Goal: Task Accomplishment & Management: Manage account settings

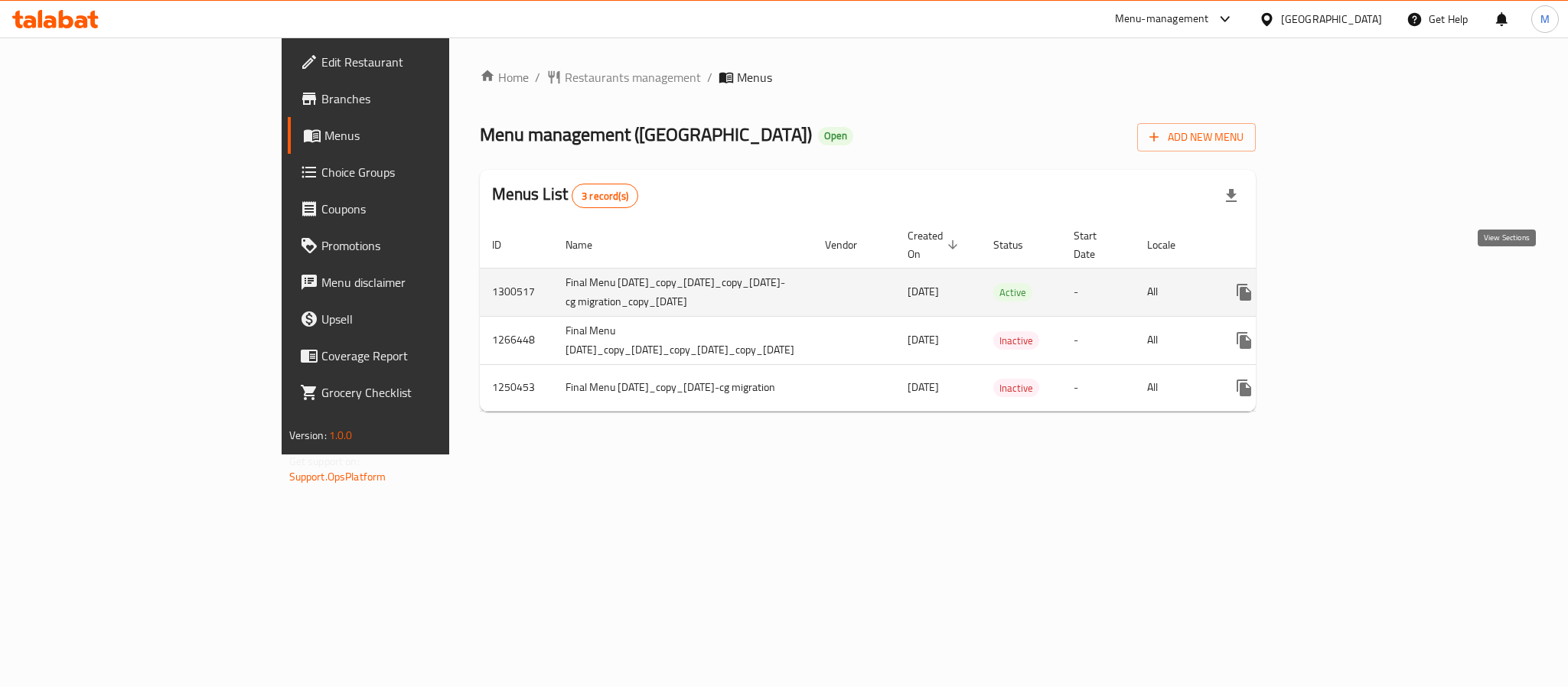
click at [1364, 283] on icon "enhanced table" at bounding box center [1353, 292] width 18 height 18
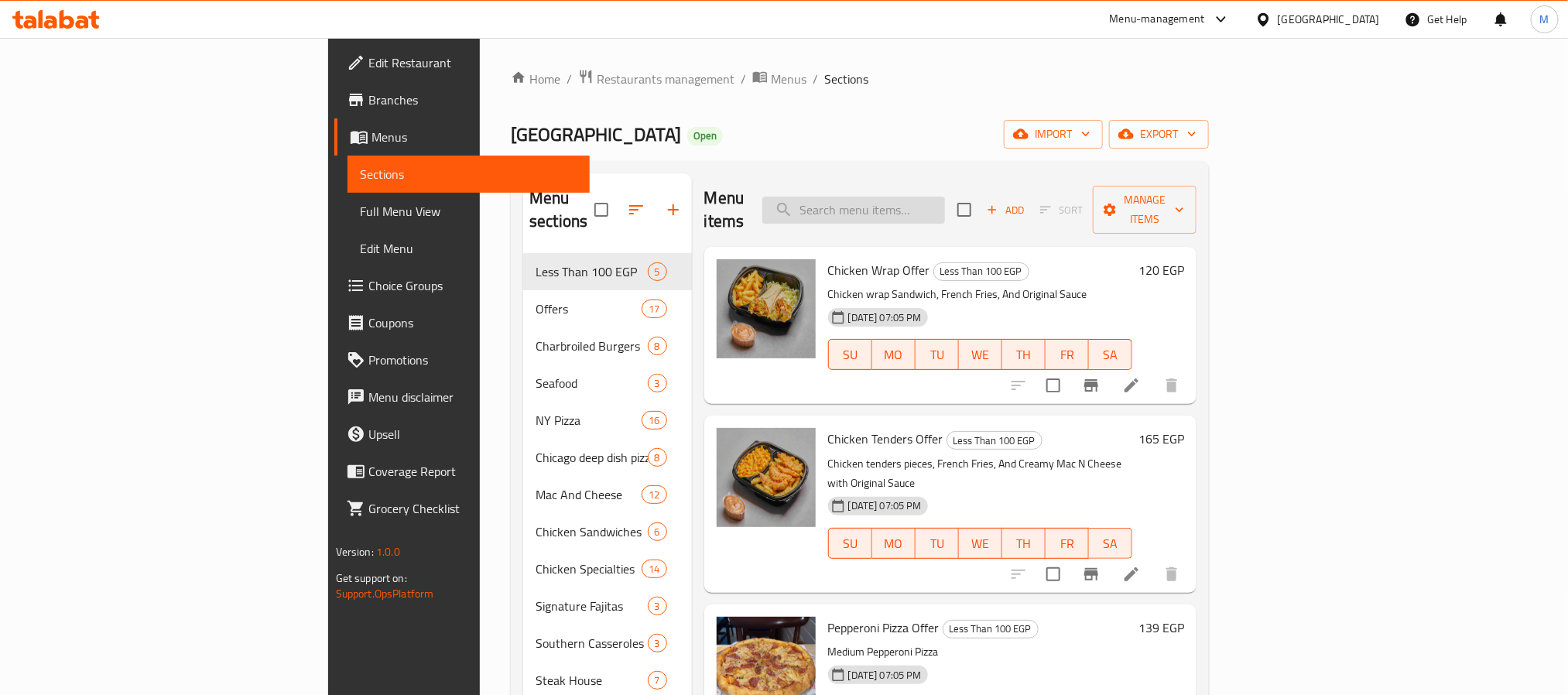
click at [946, 204] on input "search" at bounding box center [854, 210] width 183 height 27
paste input "Hawaiian Margarita"
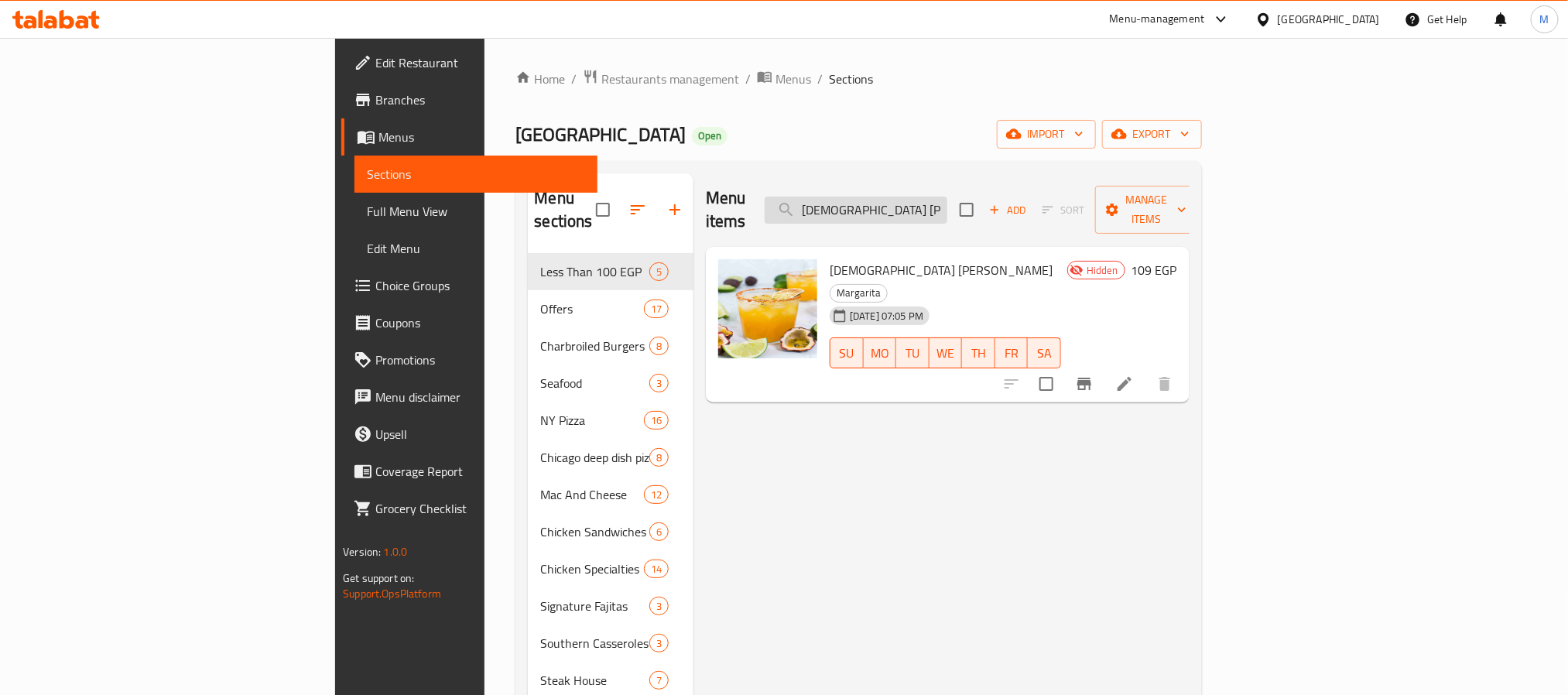
click at [947, 202] on input "Hawaiian Margarita" at bounding box center [856, 210] width 183 height 27
paste input "Strawberry Margarita"
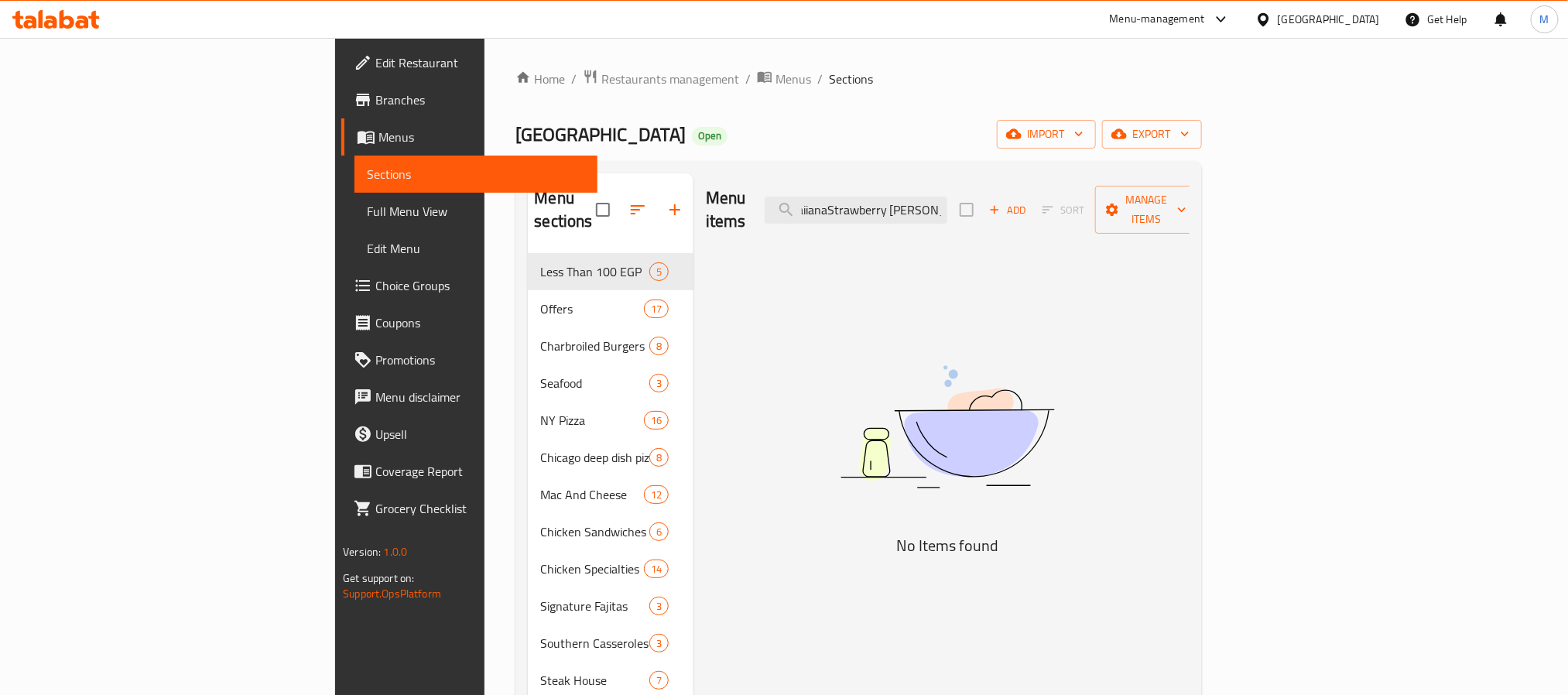
paste input "Strawberry"
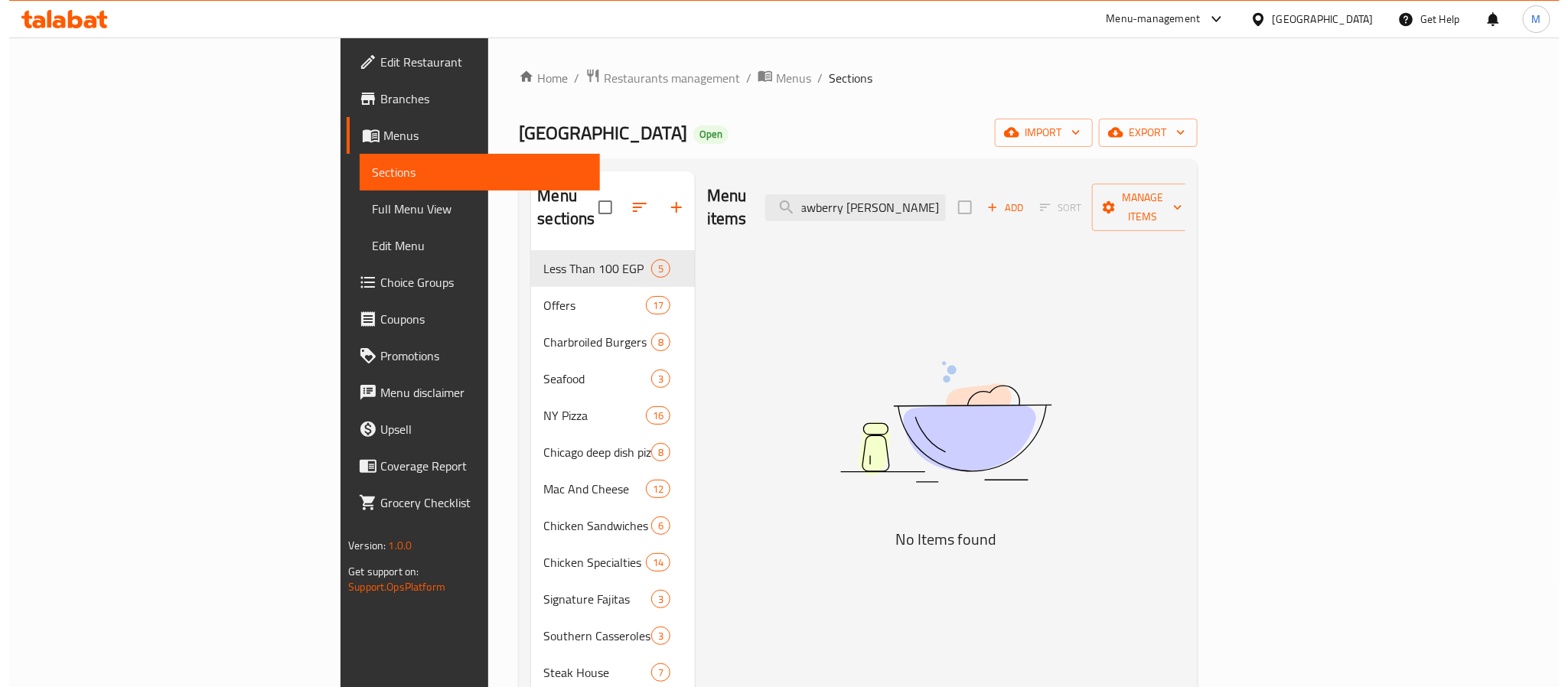
scroll to position [0, 0]
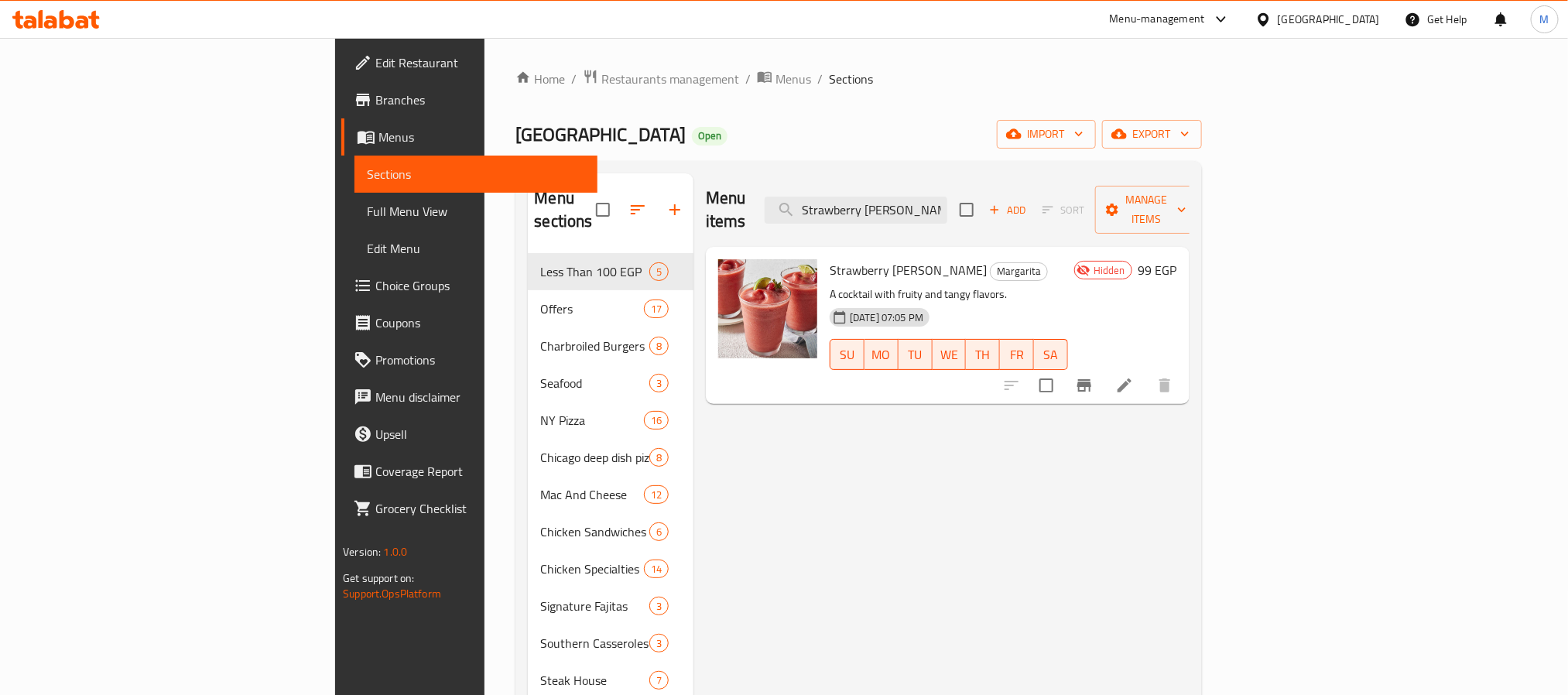
type input "Strawberry Margarita"
drag, startPoint x: 1006, startPoint y: 270, endPoint x: 965, endPoint y: 435, distance: 170.0
click at [965, 435] on div "Menu items Strawberry Margarita Add Sort Manage items Strawberry Margarita Marg…" at bounding box center [941, 680] width 496 height 1014
drag, startPoint x: 965, startPoint y: 435, endPoint x: 837, endPoint y: 321, distance: 171.4
click at [967, 435] on div "Menu items Strawberry Margarita Add Sort Manage items Strawberry Margarita Marg…" at bounding box center [941, 680] width 496 height 1014
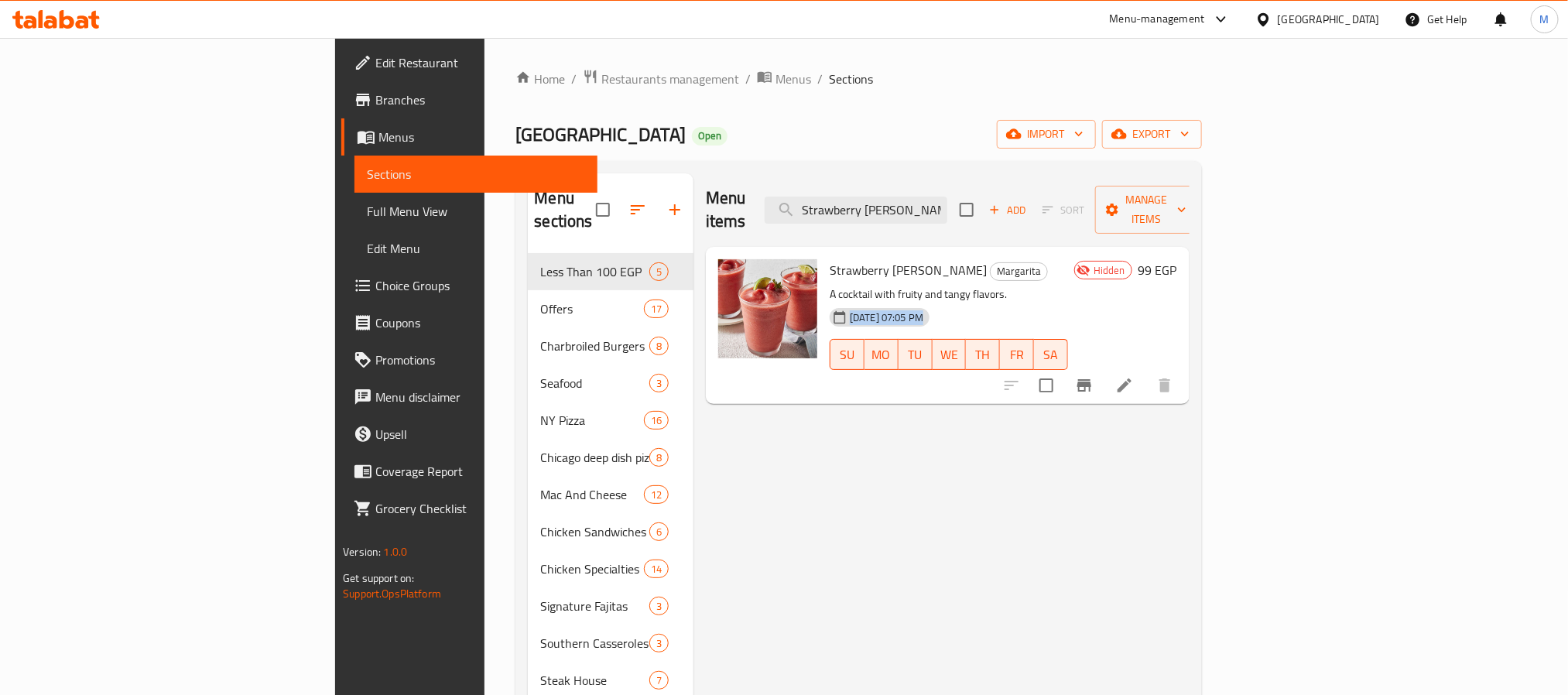
click at [1272, 26] on icon at bounding box center [1263, 19] width 17 height 17
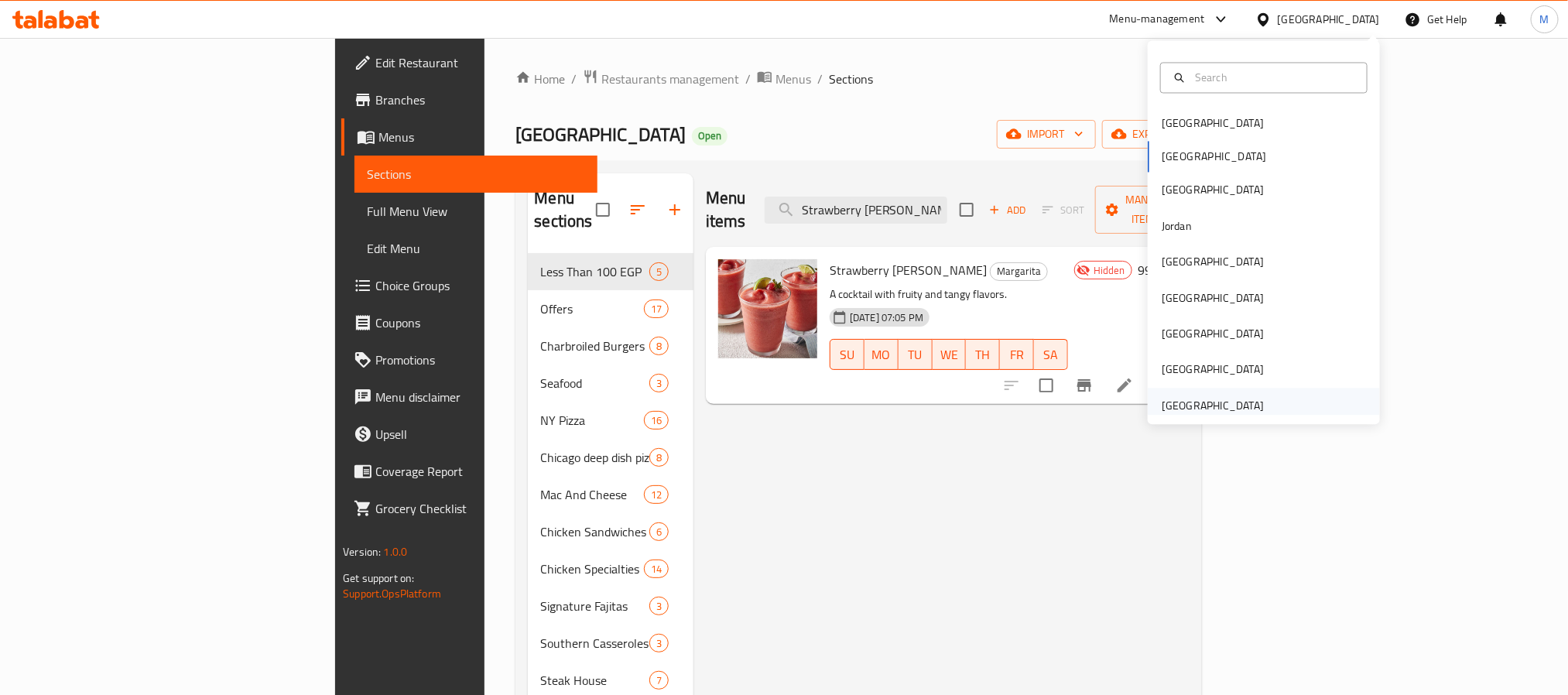
click at [1217, 407] on div "[GEOGRAPHIC_DATA]" at bounding box center [1213, 405] width 102 height 17
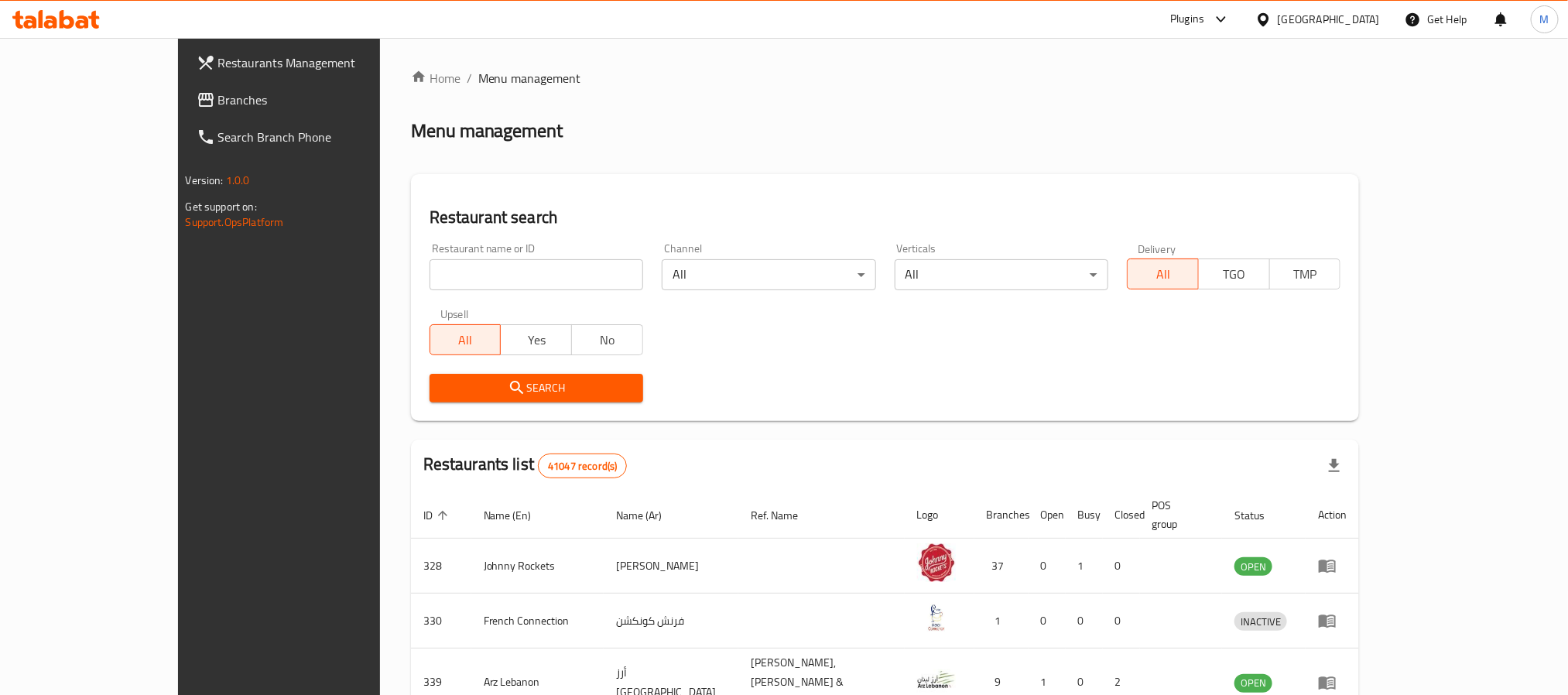
click at [218, 104] on span "Branches" at bounding box center [322, 99] width 209 height 18
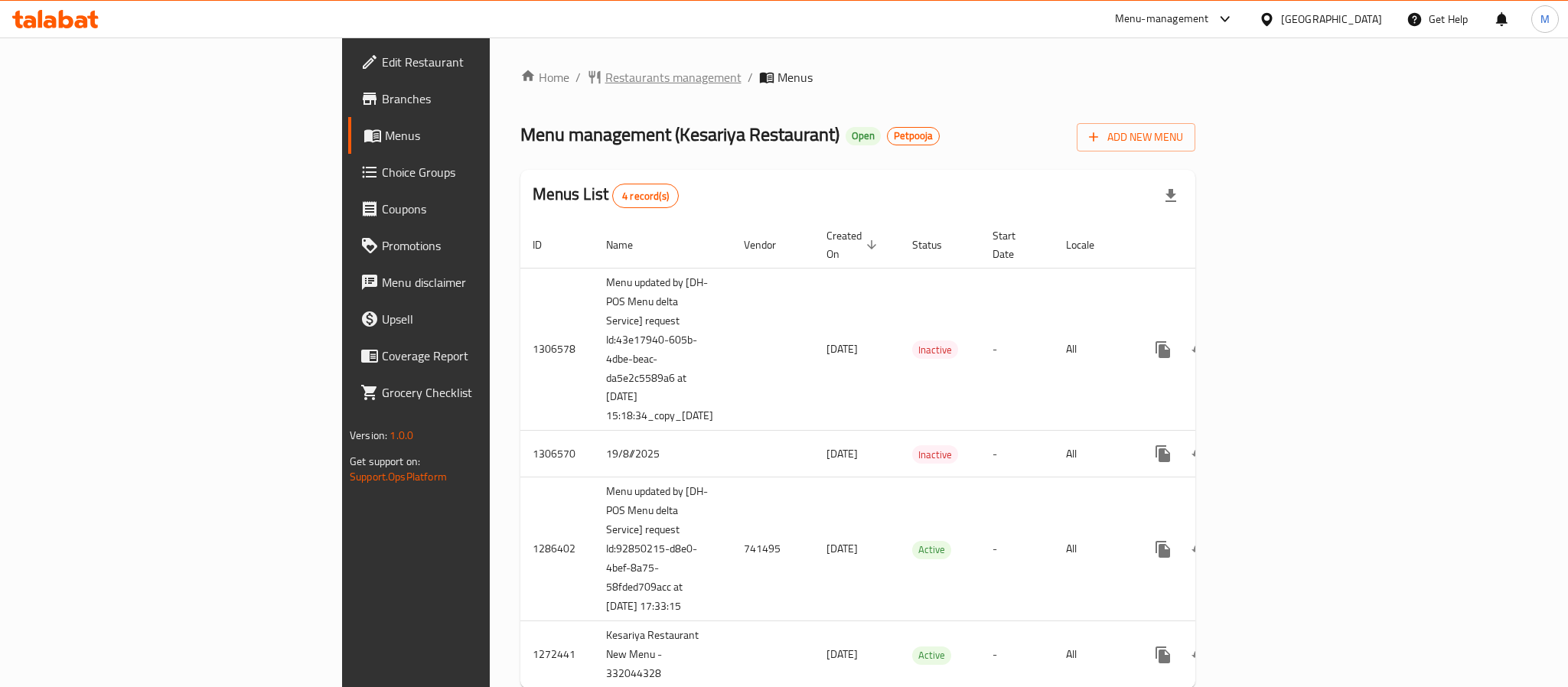
click at [605, 76] on span "Restaurants management" at bounding box center [672, 77] width 136 height 18
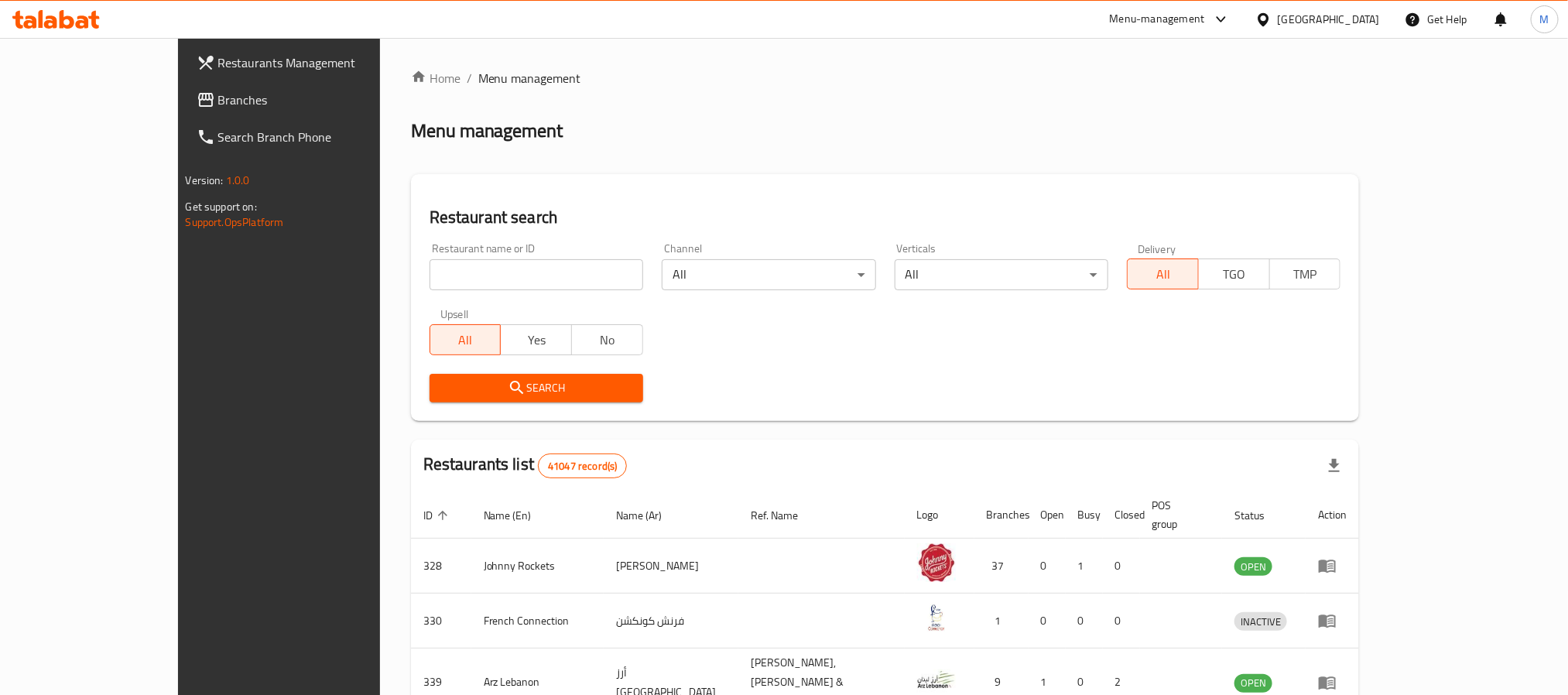
drag, startPoint x: 435, startPoint y: 261, endPoint x: 418, endPoint y: 284, distance: 28.6
click at [435, 261] on input "search" at bounding box center [537, 274] width 214 height 31
paste input "684202"
type input "684202"
click at [430, 399] on button "Search" at bounding box center [537, 388] width 214 height 29
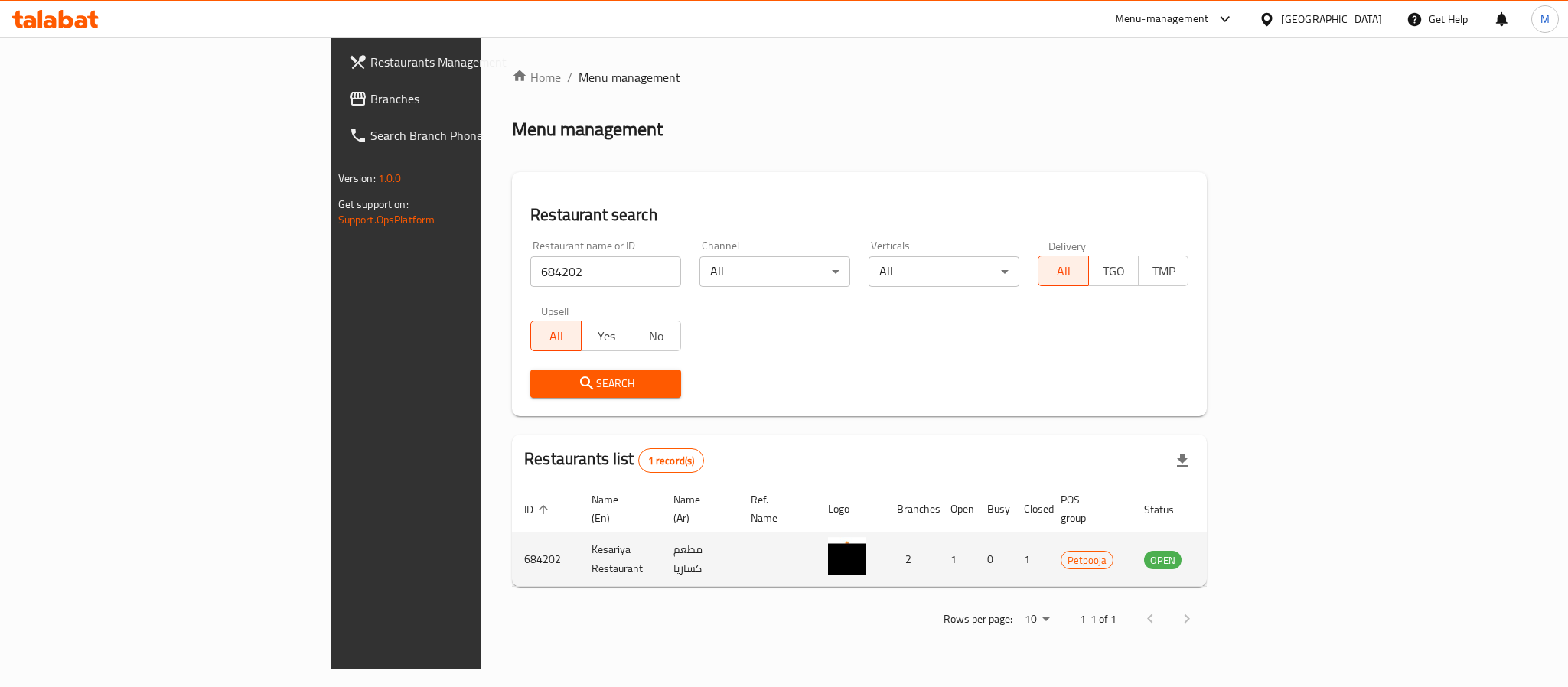
click at [1242, 554] on icon "enhanced table" at bounding box center [1233, 560] width 16 height 13
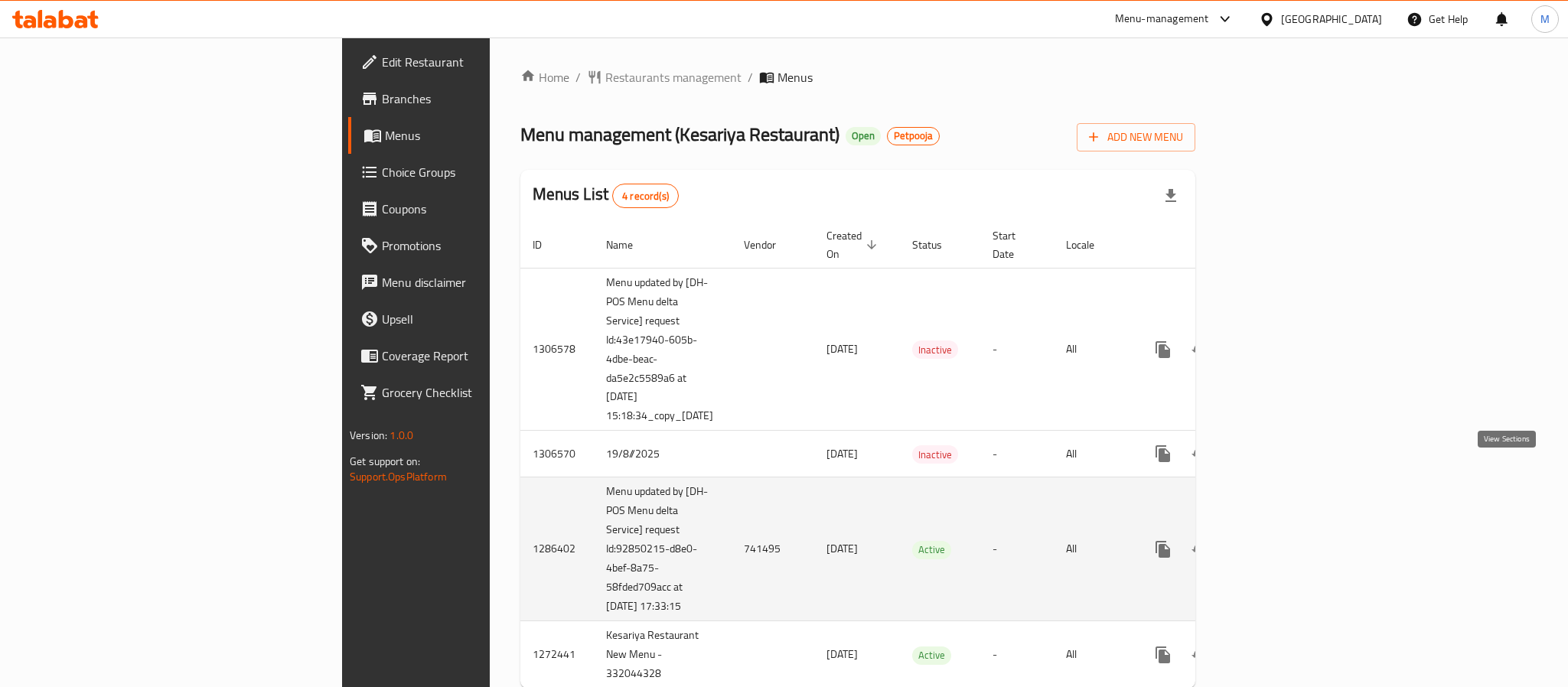
click at [1282, 540] on icon "enhanced table" at bounding box center [1273, 549] width 18 height 18
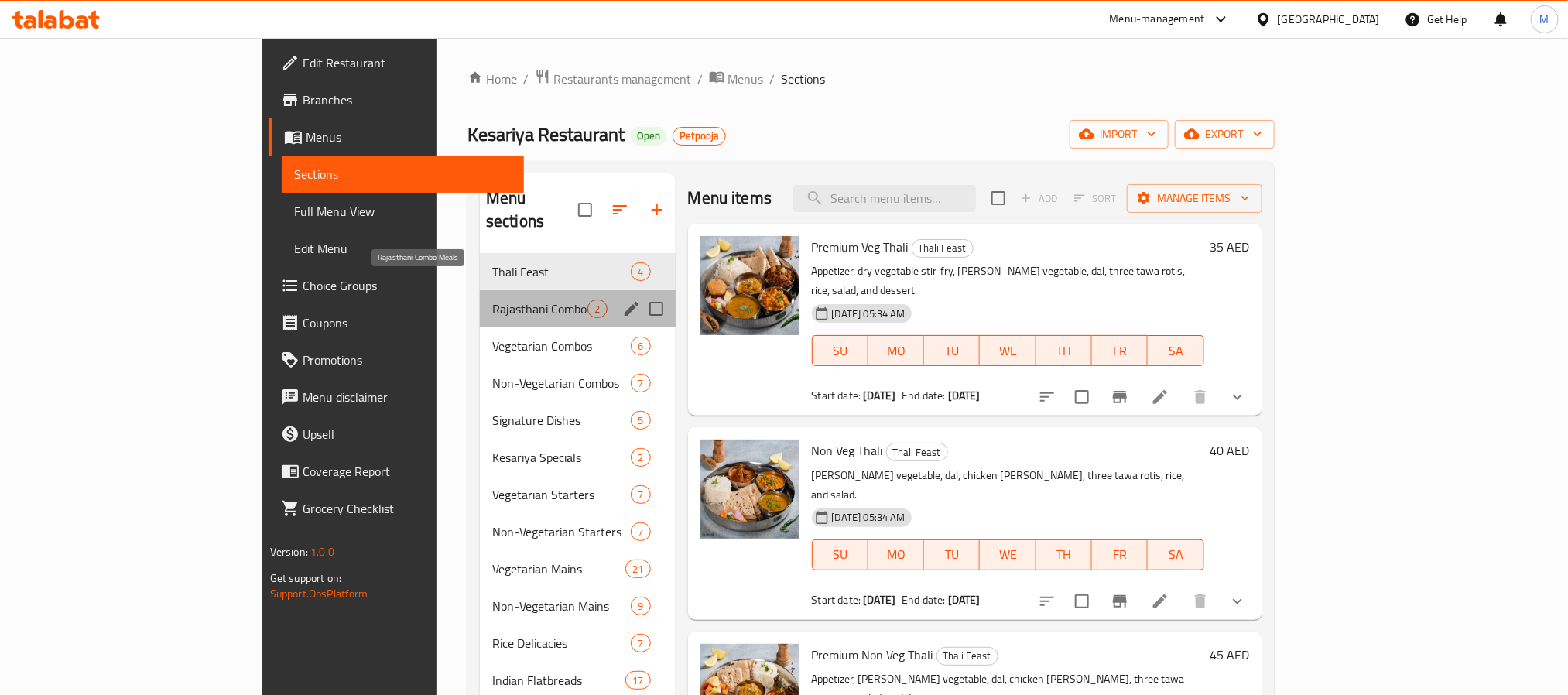
click at [492, 299] on span "Rajasthani Combo Meals" at bounding box center [540, 308] width 96 height 18
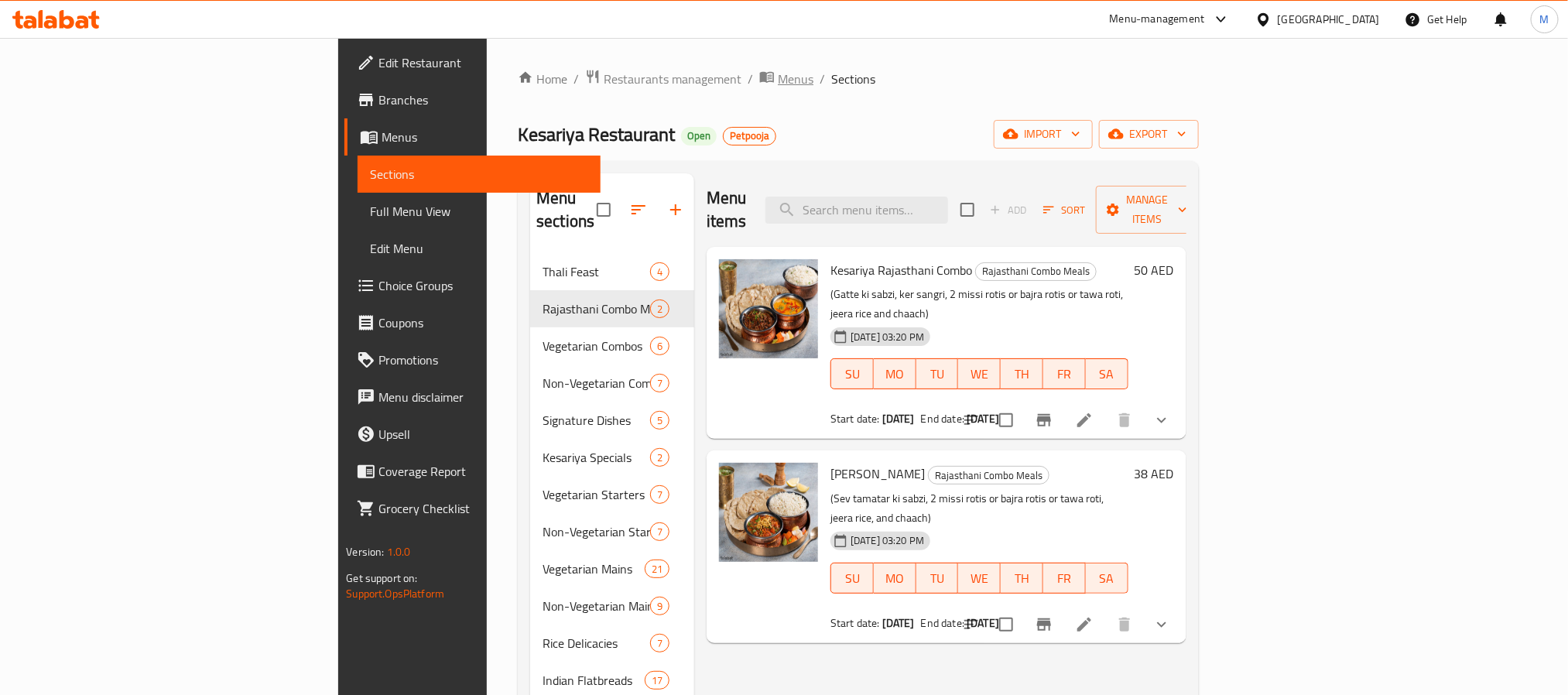
click at [760, 77] on icon "breadcrumb" at bounding box center [767, 77] width 14 height 11
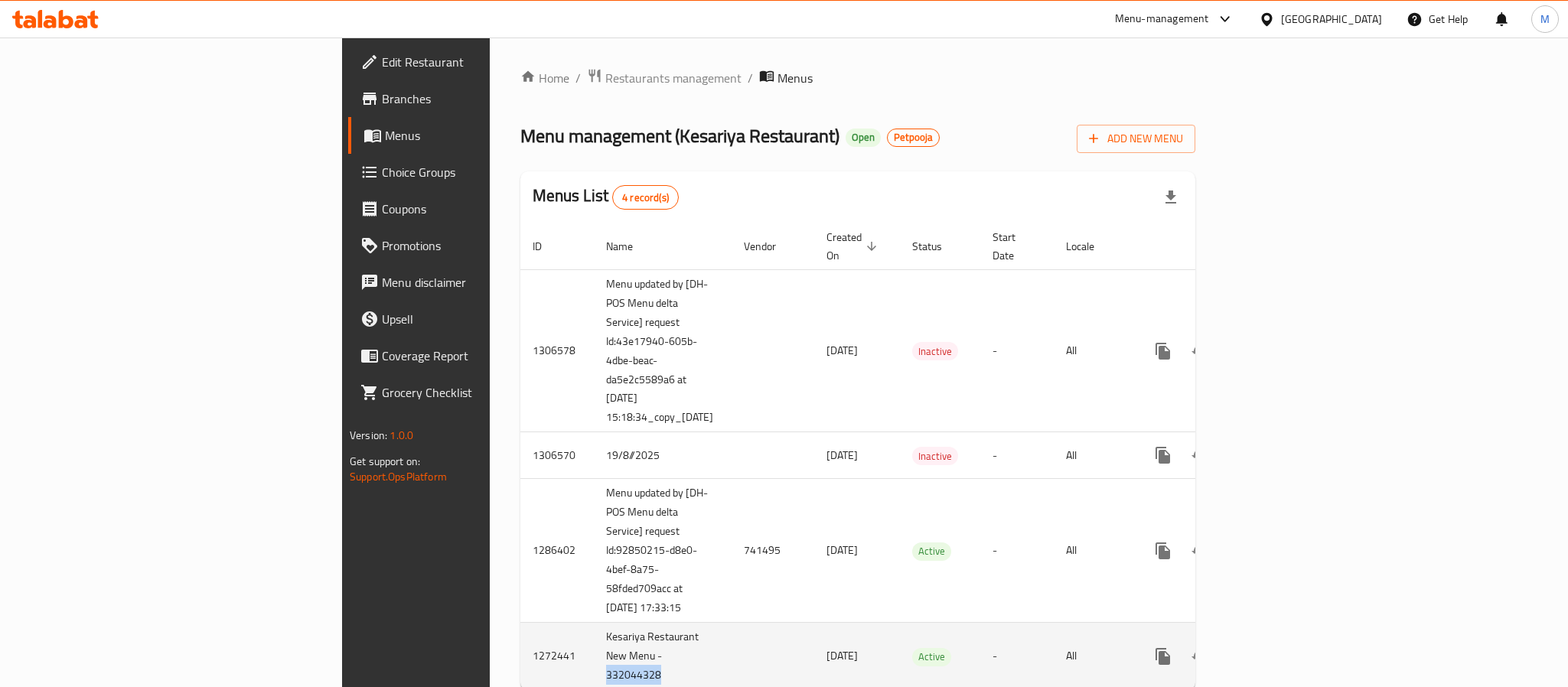
drag, startPoint x: 479, startPoint y: 568, endPoint x: 412, endPoint y: 561, distance: 67.4
click at [594, 623] on td "Kesariya Restaurant New Menu - 332044328" at bounding box center [662, 657] width 138 height 67
copy td "332044328"
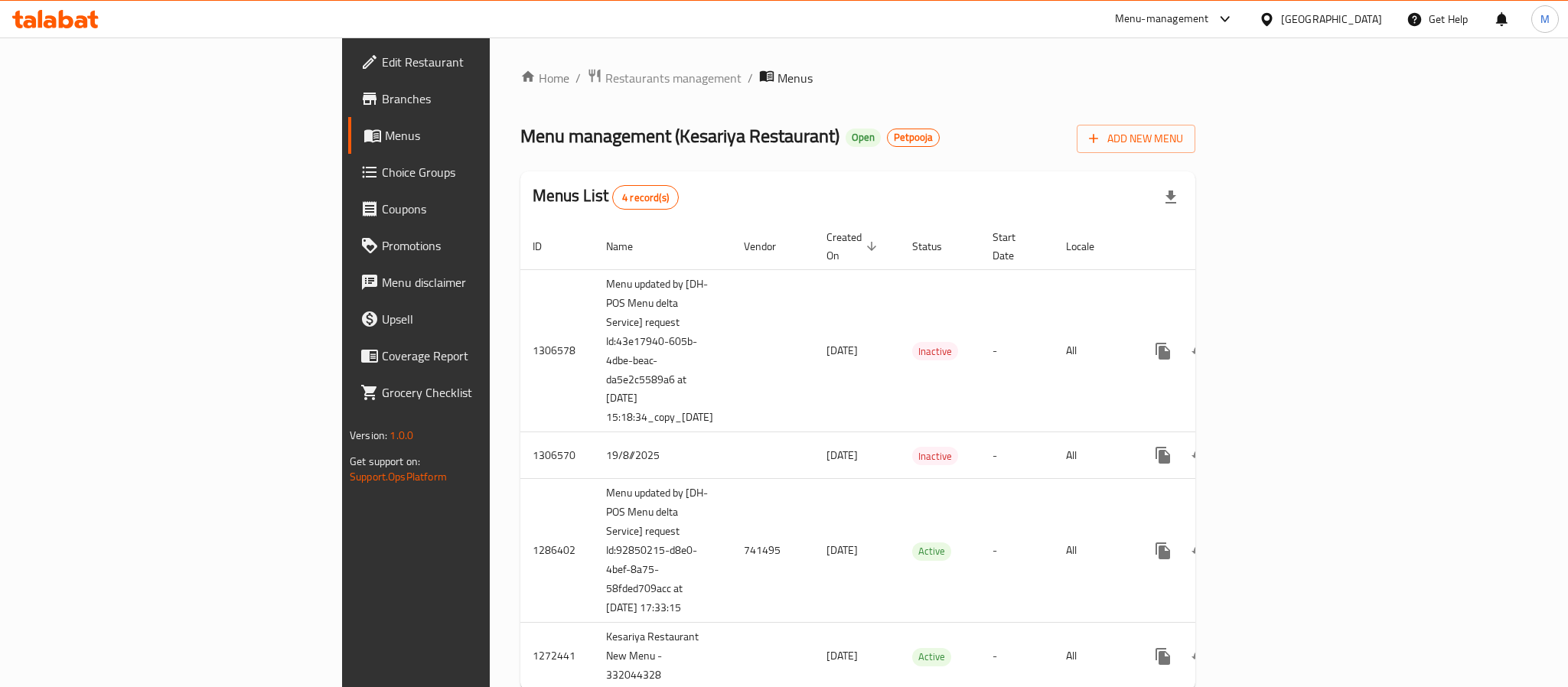
click at [664, 620] on div "Home / Restaurants management / Menus Menu management ( Kesariya Restaurant ) O…" at bounding box center [858, 385] width 736 height 696
click at [605, 78] on span "Restaurants management" at bounding box center [672, 78] width 136 height 18
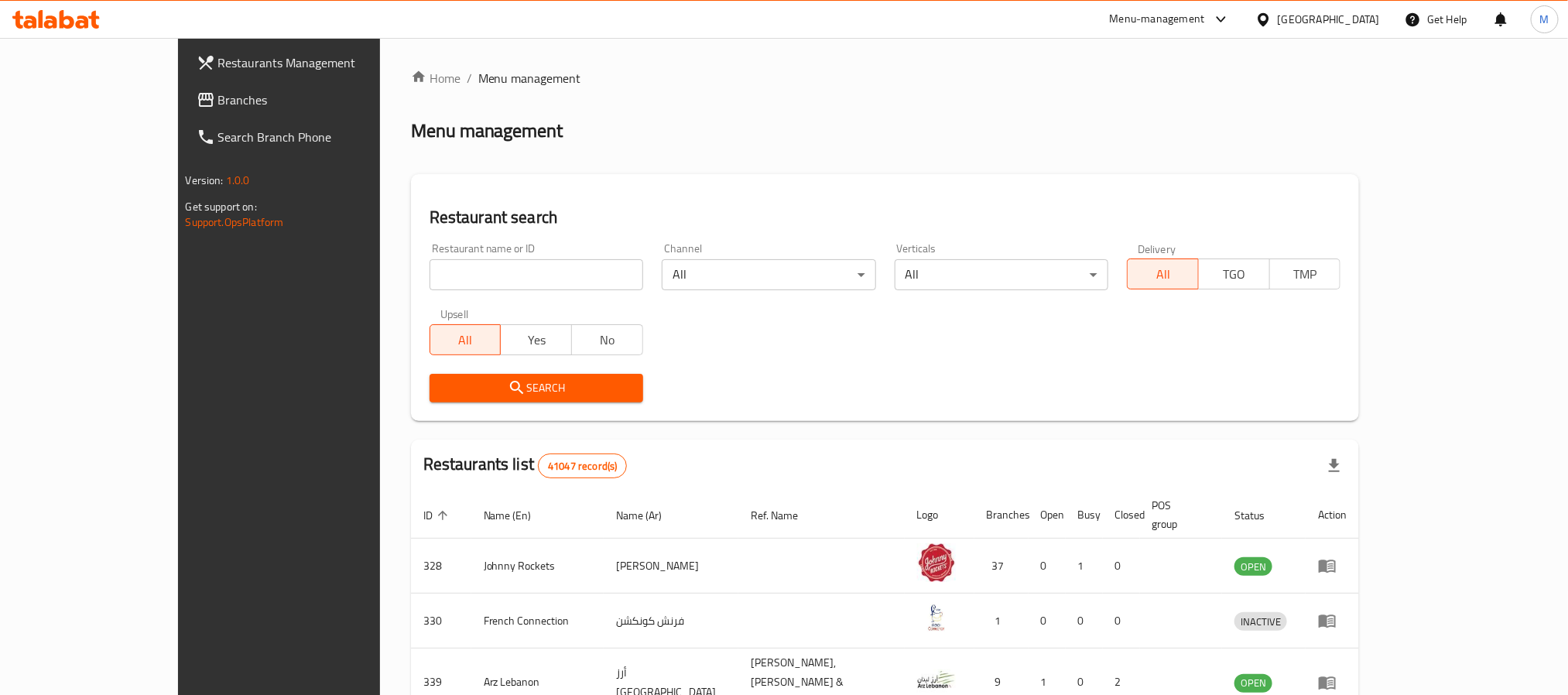
click at [542, 275] on input "search" at bounding box center [537, 274] width 214 height 31
paste input "684202"
type input "684202"
click at [456, 376] on button "Search" at bounding box center [537, 388] width 214 height 29
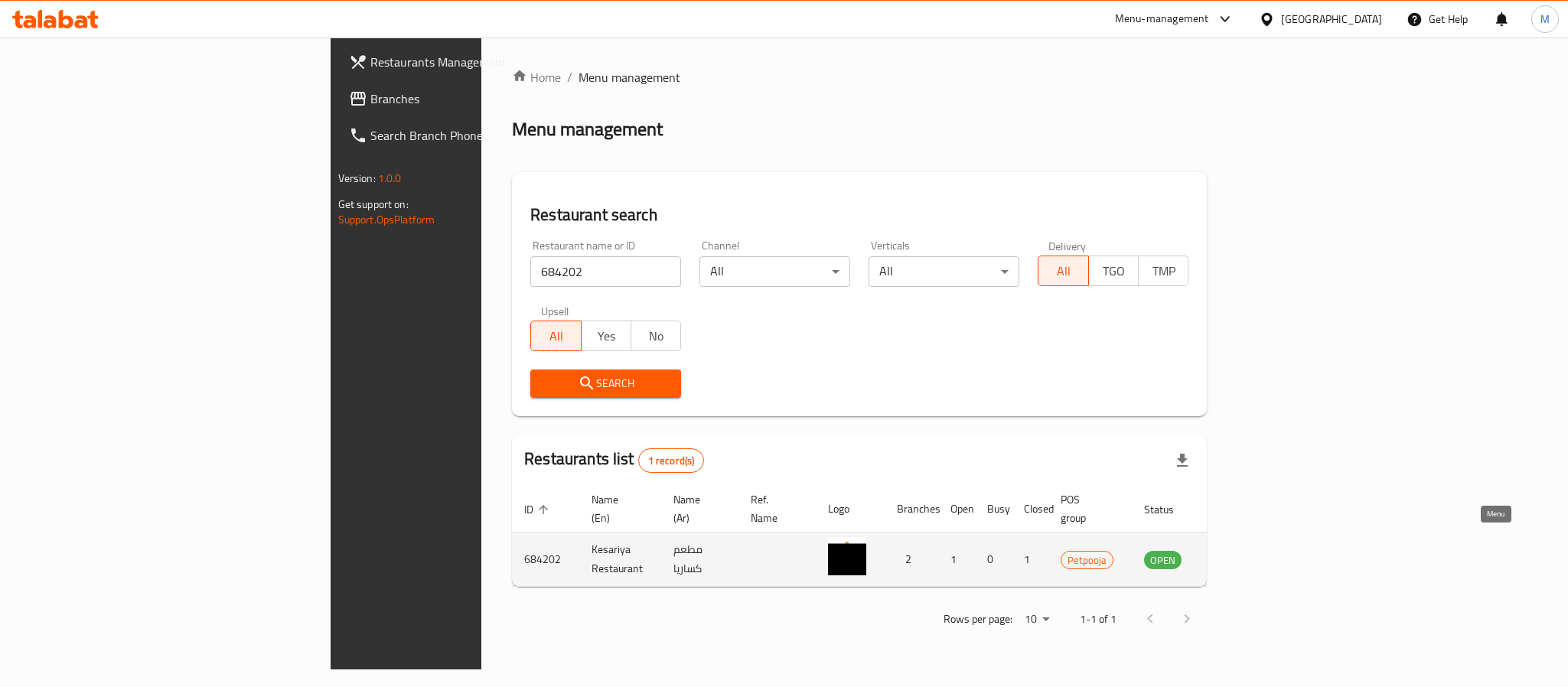
click at [1243, 550] on icon "enhanced table" at bounding box center [1233, 559] width 18 height 18
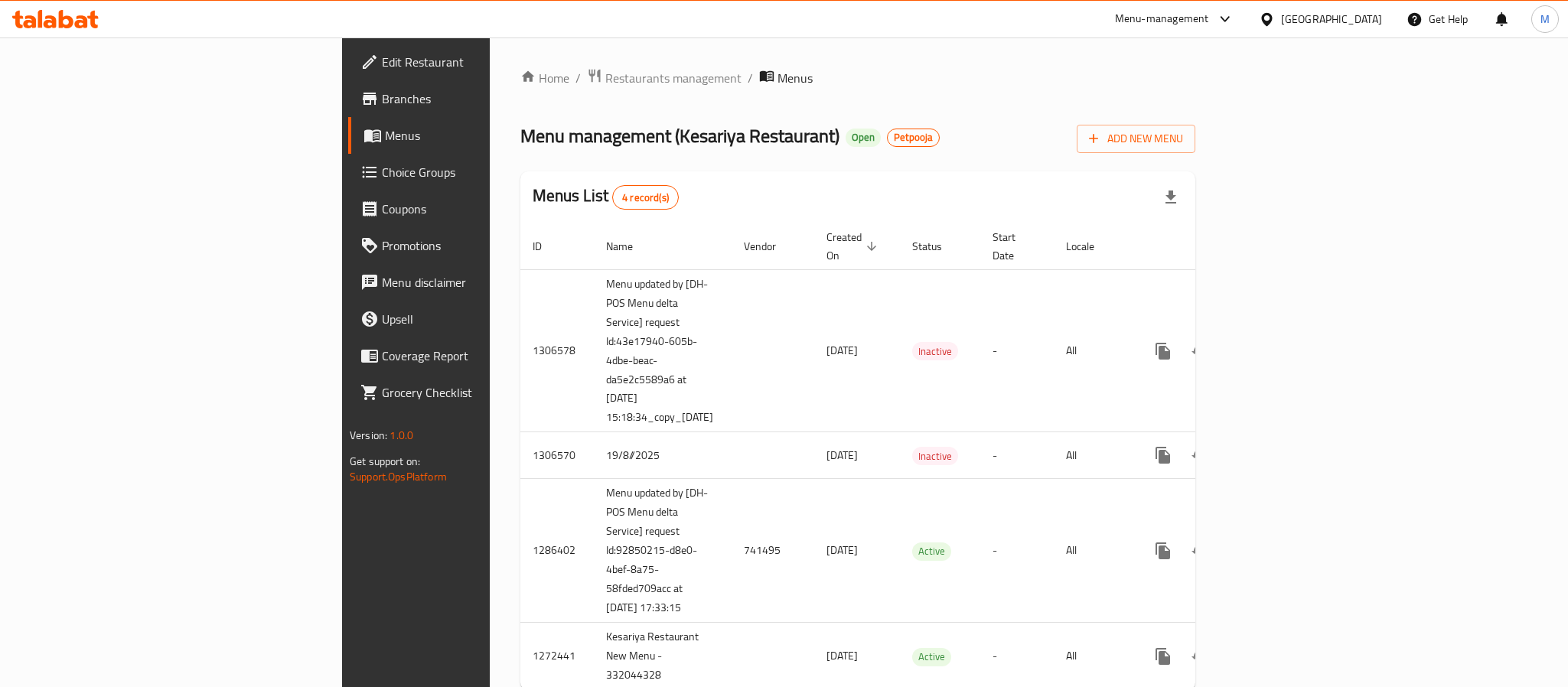
click at [348, 108] on link "Branches" at bounding box center [475, 99] width 255 height 36
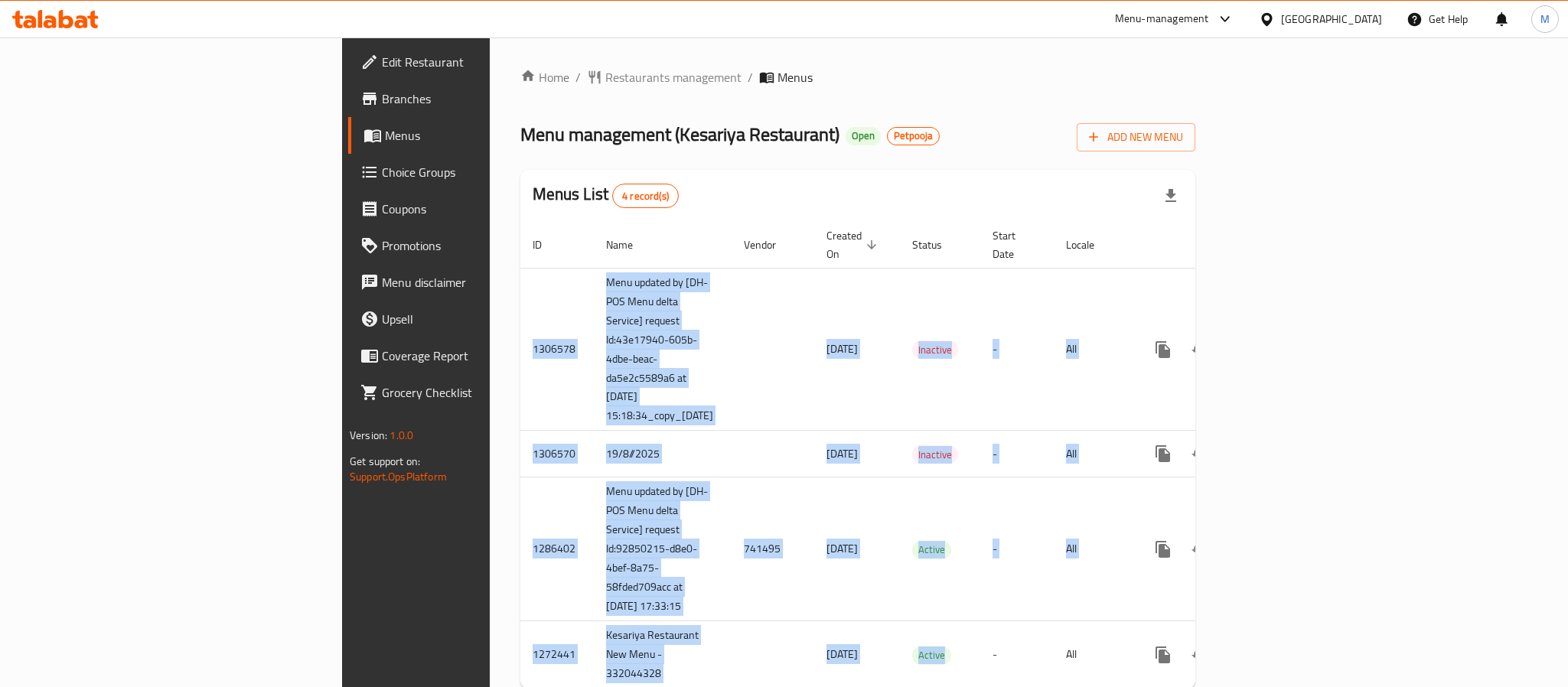
drag, startPoint x: 905, startPoint y: 569, endPoint x: 269, endPoint y: 429, distance: 651.2
click at [490, 429] on div "Home / Restaurants management / Menus Menu management ( Kesariya Restaurant ) O…" at bounding box center [858, 384] width 736 height 694
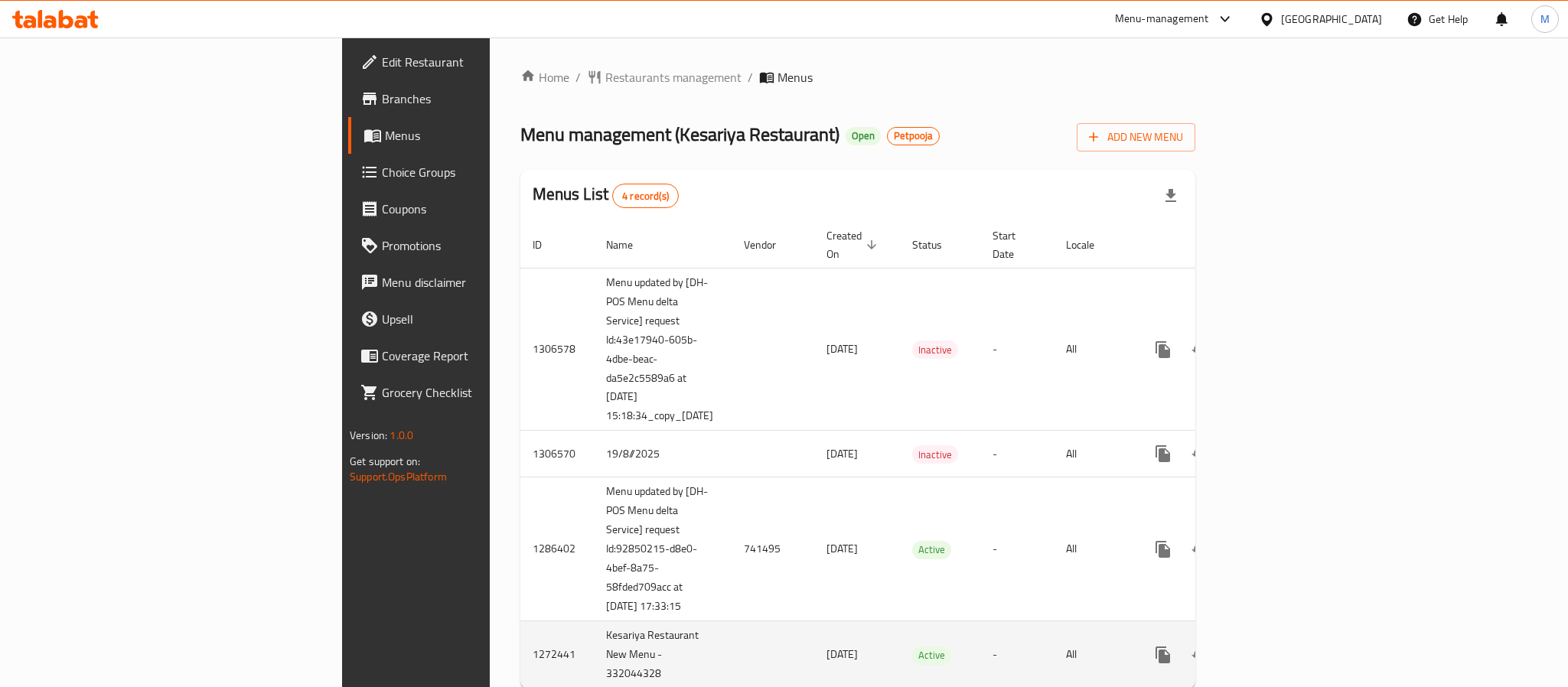
click at [900, 621] on td "Active" at bounding box center [940, 655] width 80 height 67
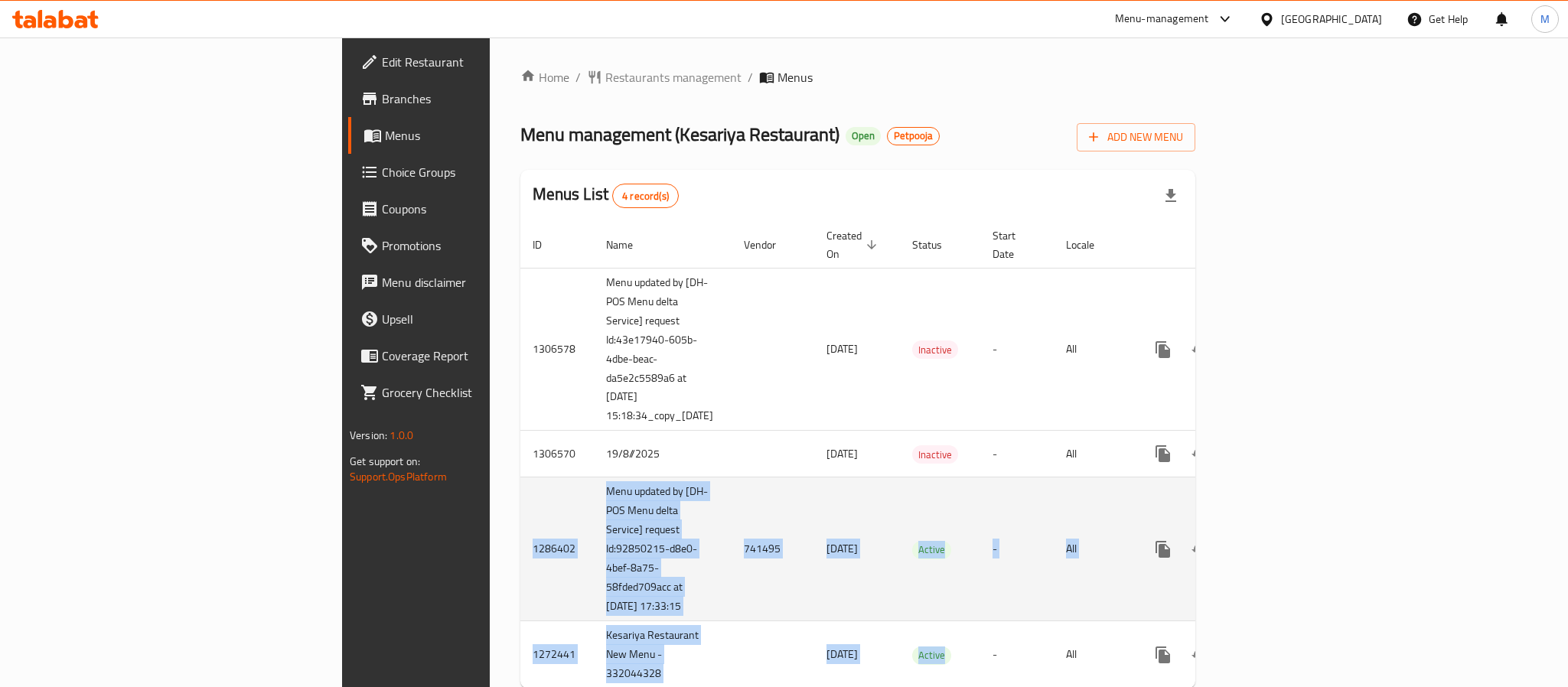
drag, startPoint x: 961, startPoint y: 570, endPoint x: 301, endPoint y: 464, distance: 668.5
click at [520, 464] on tbody "1306578 Menu updated by [DH-POS Menu delta Service] request Id:43e17940-605b-4d…" at bounding box center [911, 478] width 783 height 421
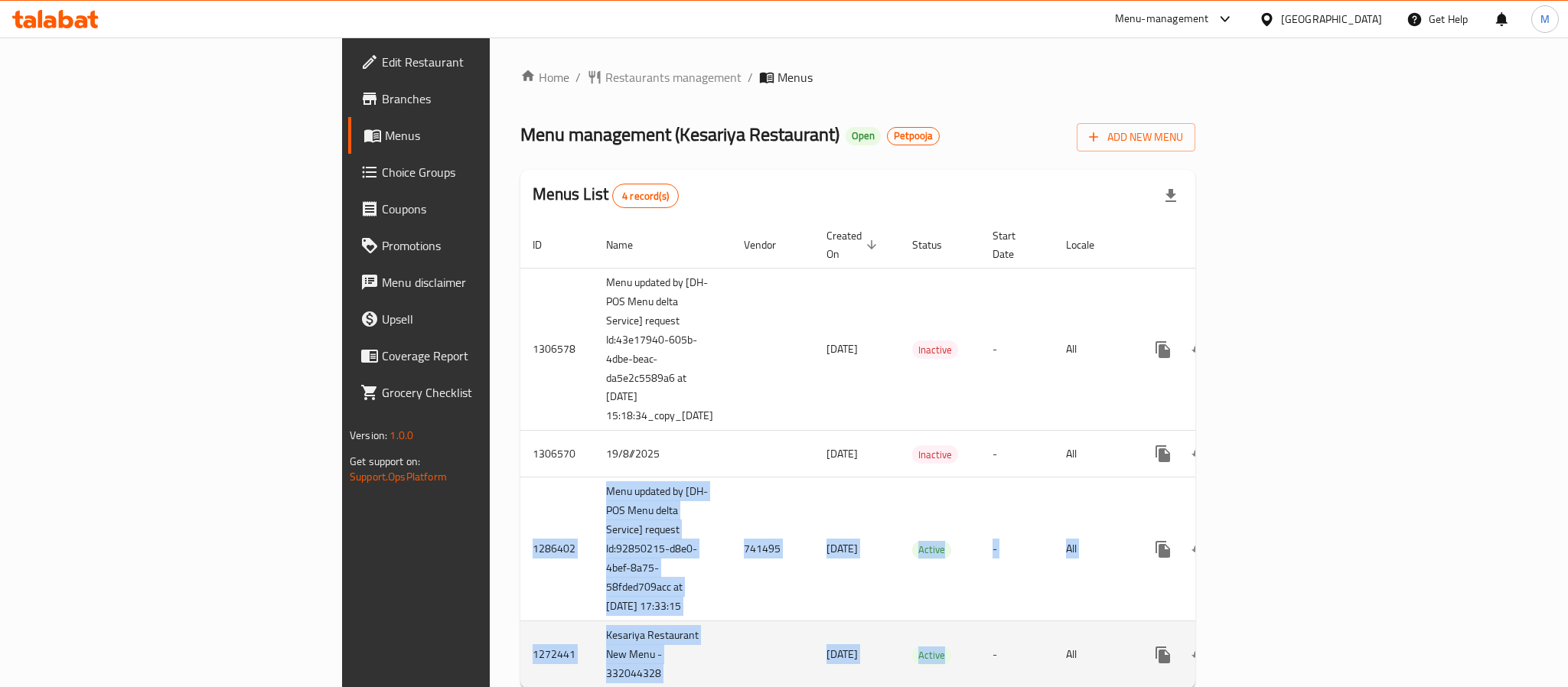
click at [814, 621] on td "[DATE]" at bounding box center [857, 655] width 86 height 67
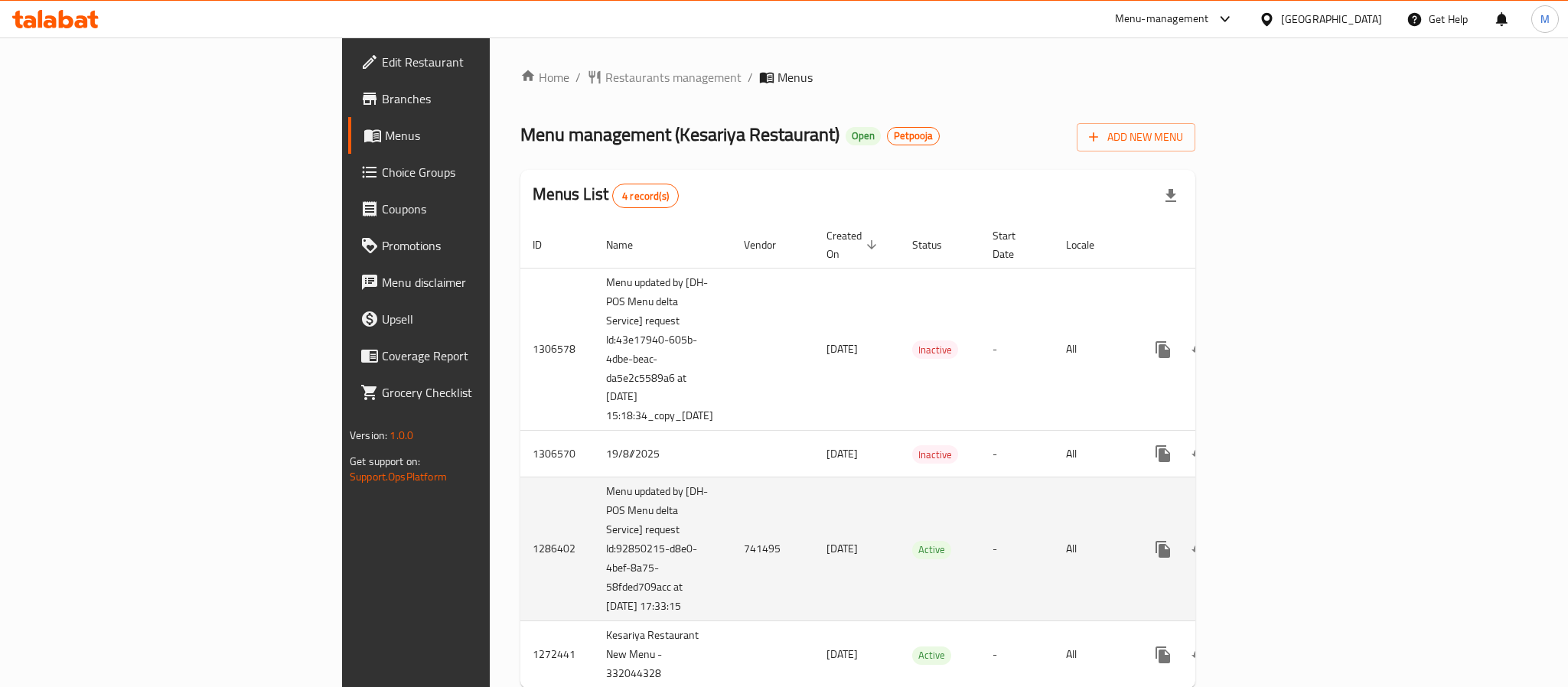
click at [1292, 531] on link "enhanced table" at bounding box center [1273, 549] width 36 height 36
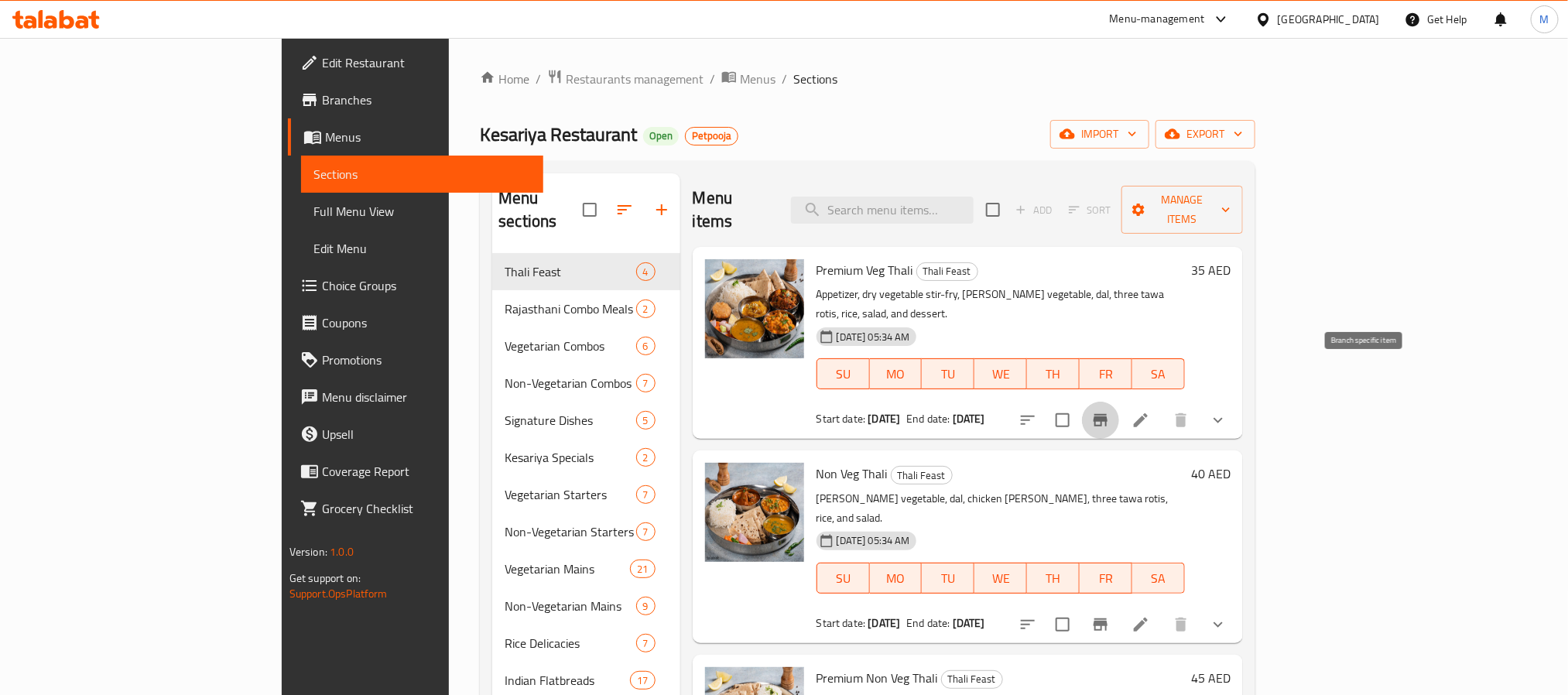
click at [1110, 411] on icon "Branch-specific-item" at bounding box center [1100, 420] width 18 height 18
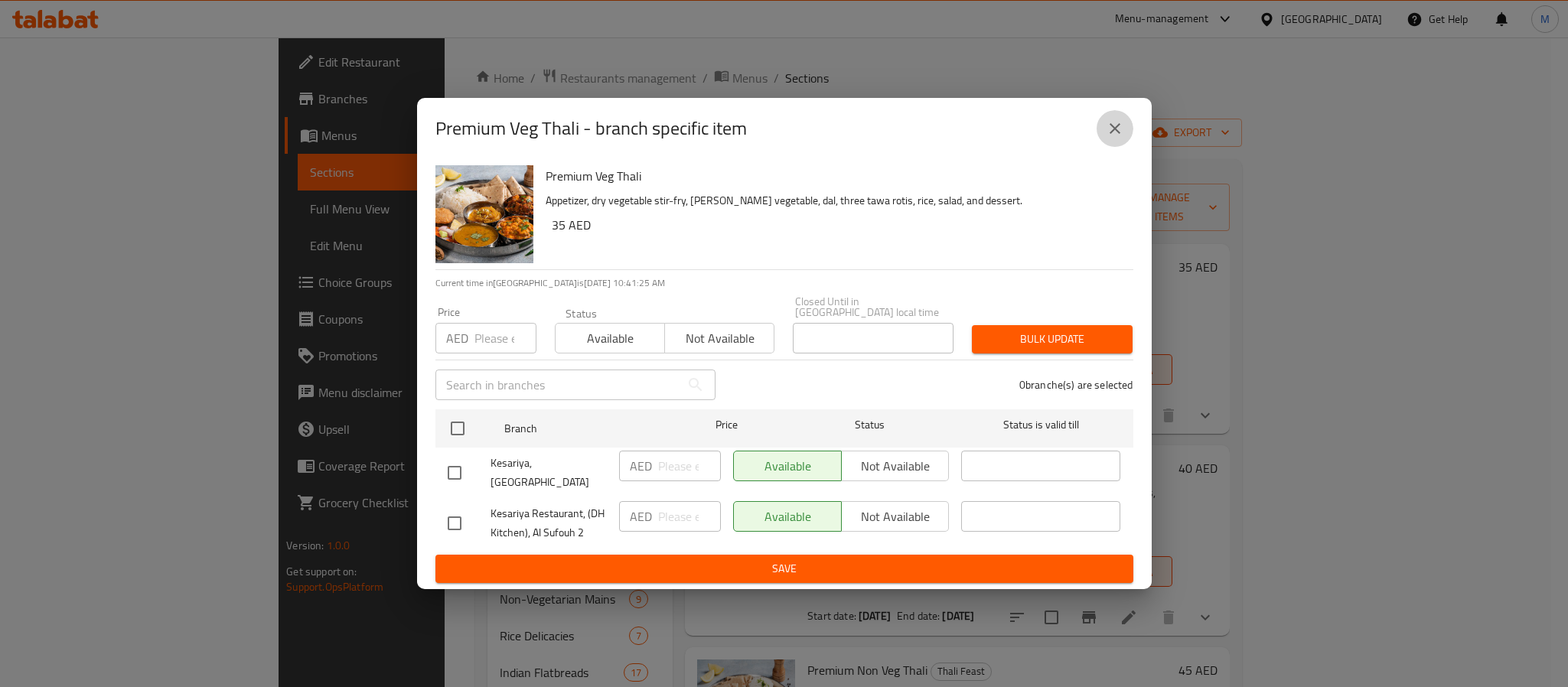
click at [1109, 134] on icon "close" at bounding box center [1115, 128] width 10 height 10
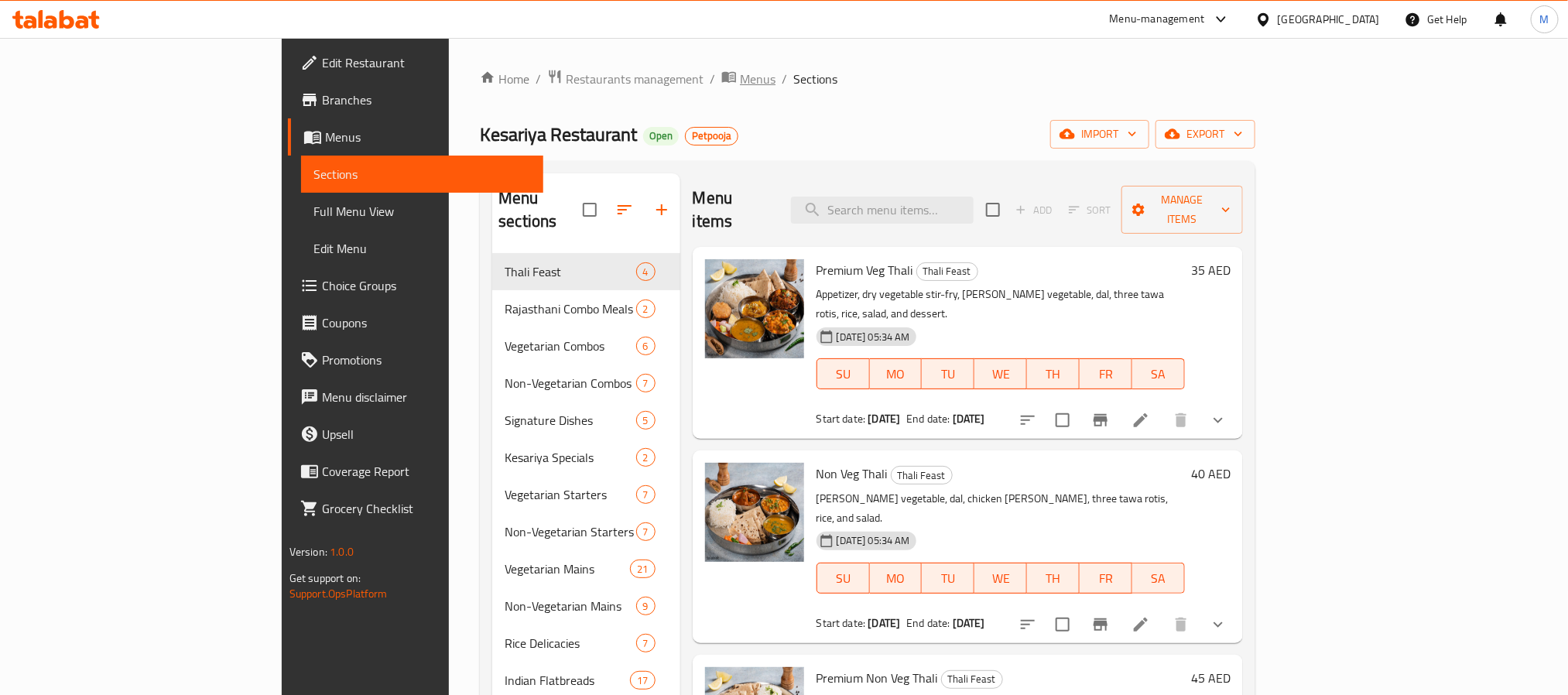
click at [740, 80] on span "Menus" at bounding box center [757, 79] width 36 height 18
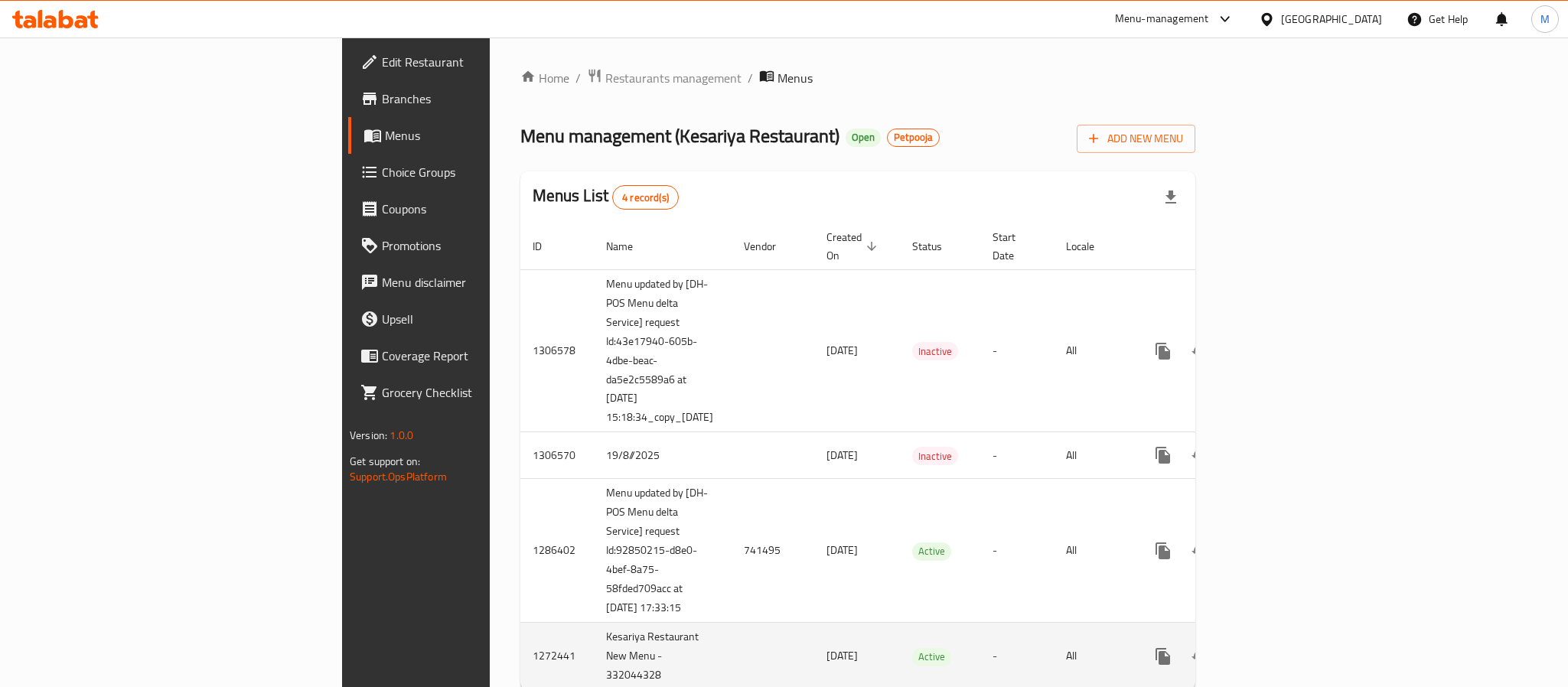
click at [1292, 638] on link "enhanced table" at bounding box center [1273, 656] width 36 height 36
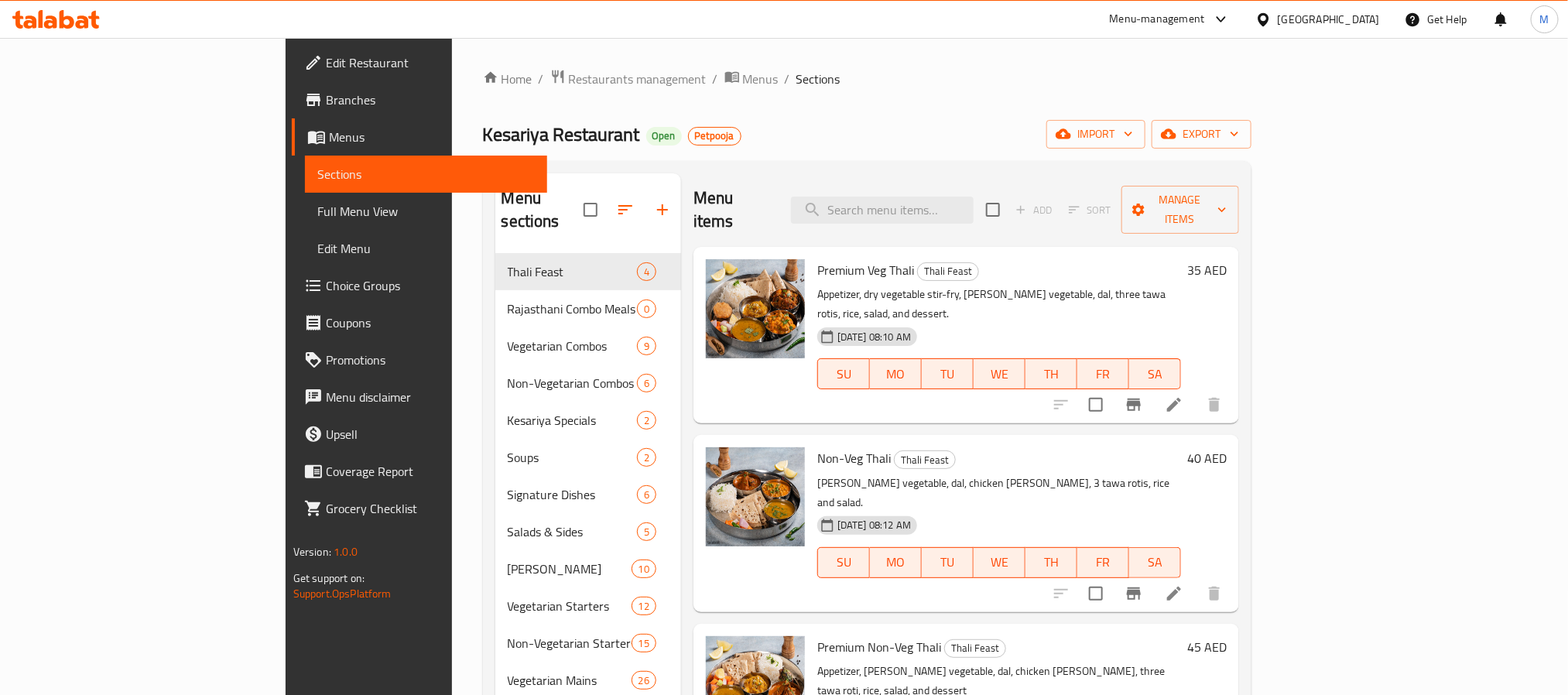
click at [1153, 386] on button "Branch-specific-item" at bounding box center [1134, 404] width 37 height 37
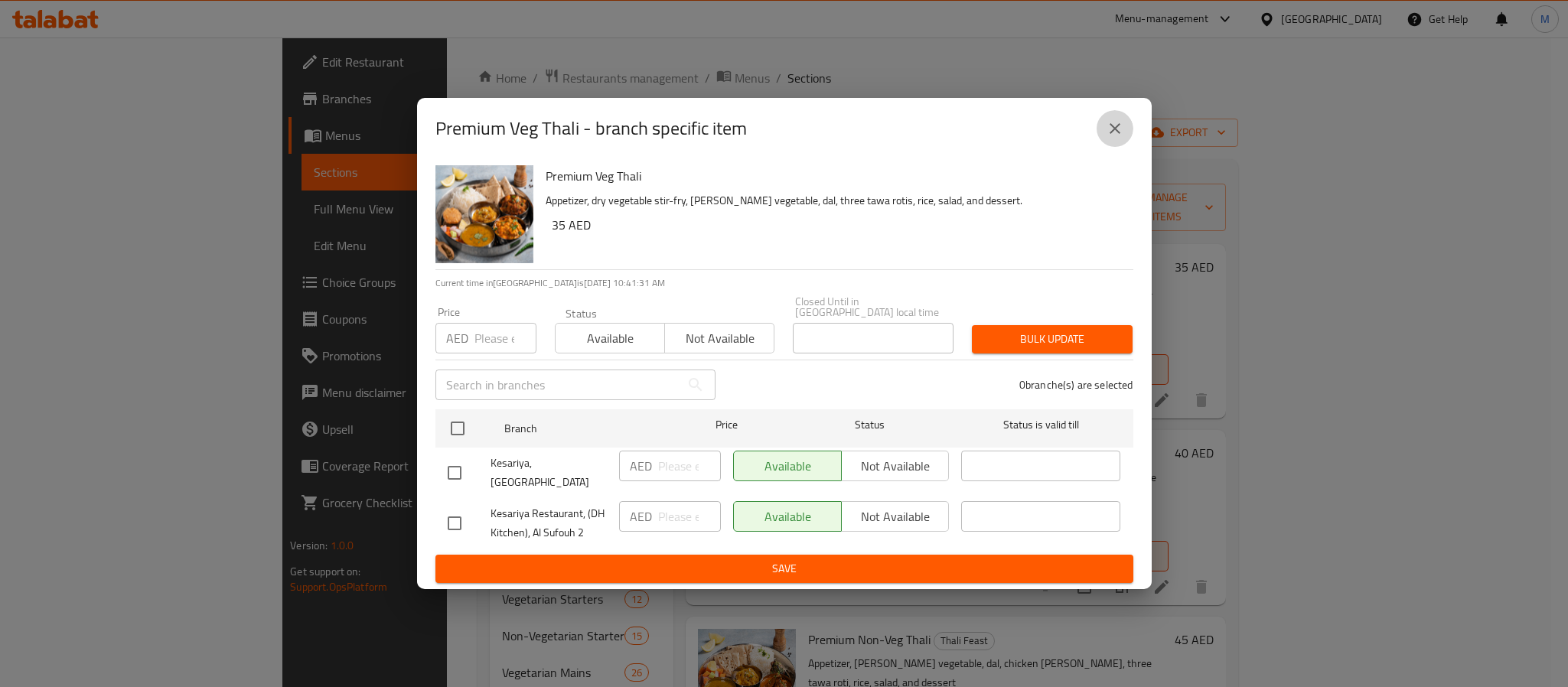
click at [1119, 132] on icon "close" at bounding box center [1115, 128] width 18 height 18
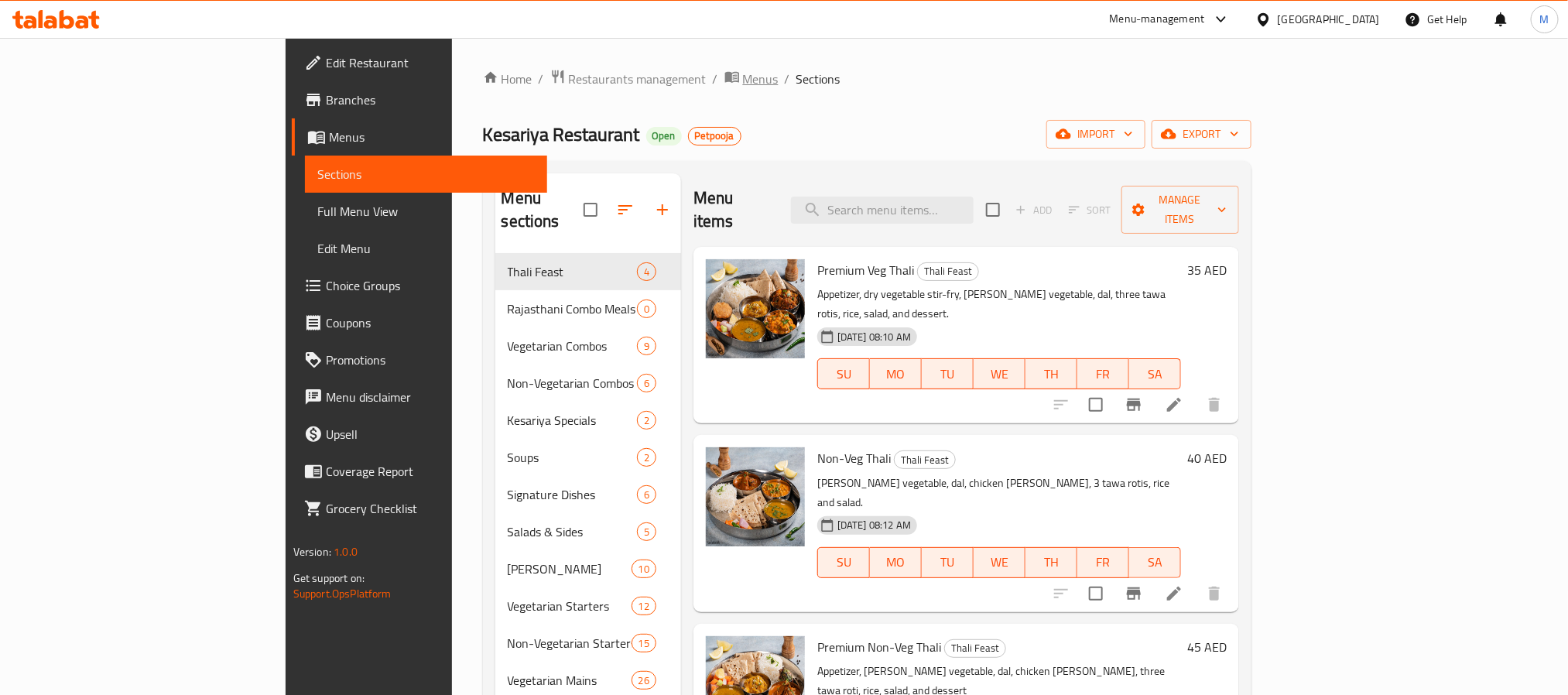
click at [743, 75] on span "Menus" at bounding box center [761, 79] width 36 height 18
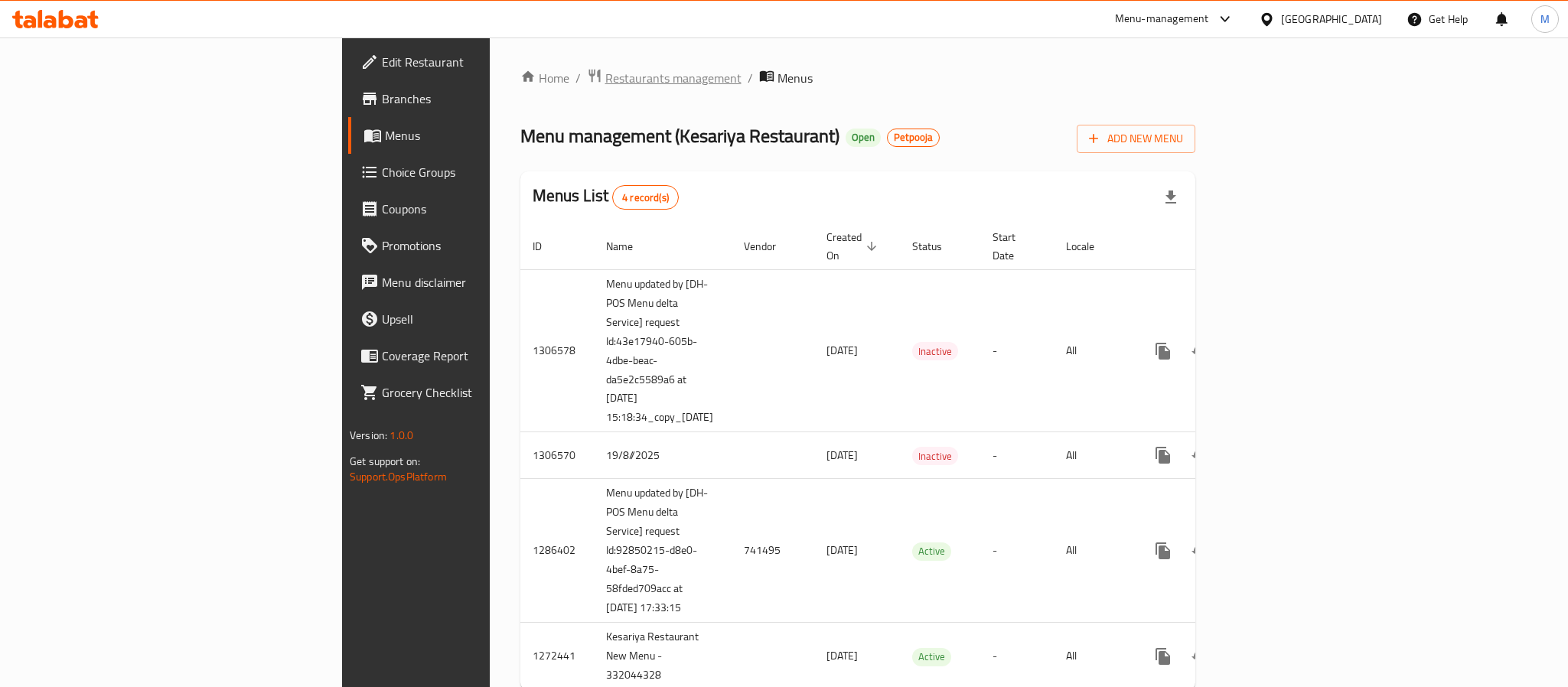
click at [605, 76] on span "Restaurants management" at bounding box center [672, 78] width 136 height 18
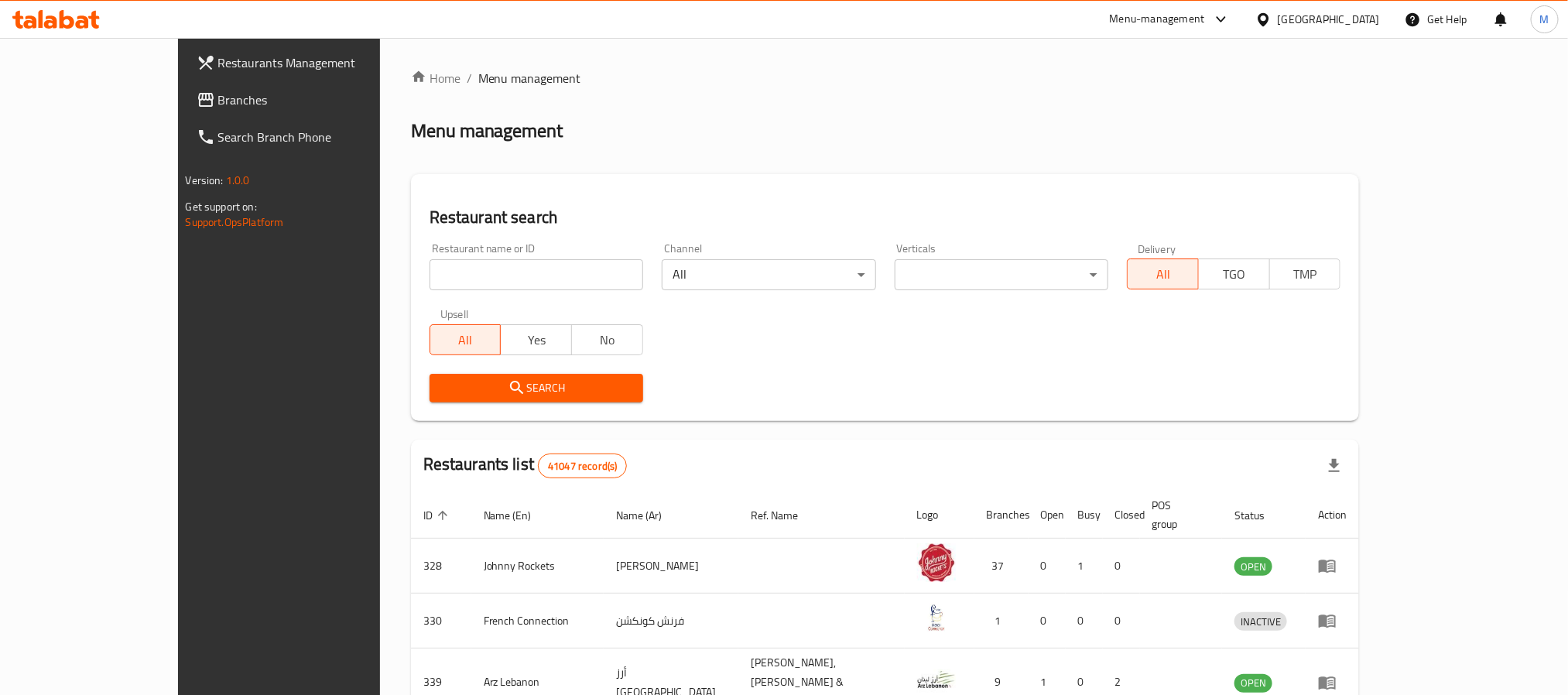
click at [439, 284] on input "search" at bounding box center [537, 274] width 214 height 31
paste input "684202"
type input "684202"
click at [420, 411] on div "Search" at bounding box center [536, 388] width 232 height 47
click at [420, 403] on div "Search" at bounding box center [536, 388] width 232 height 47
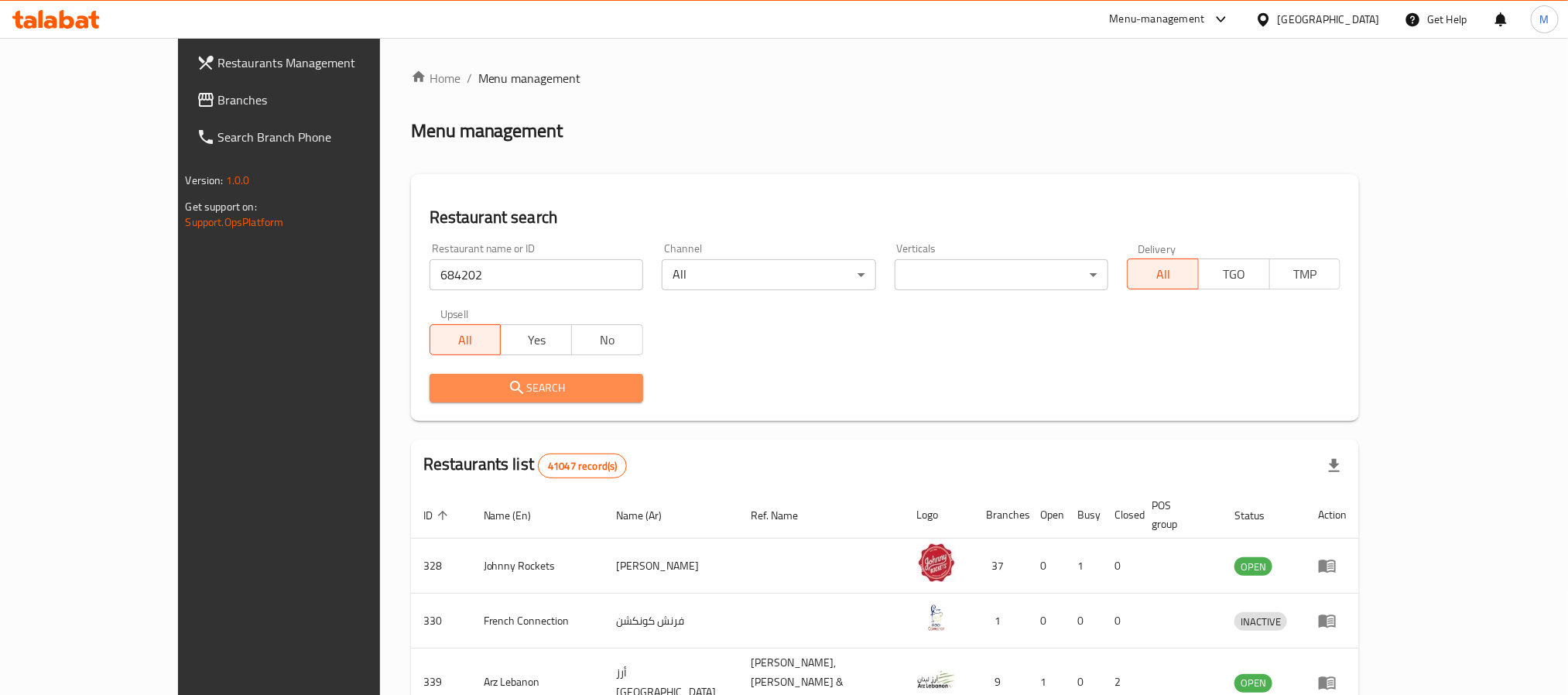
click at [442, 395] on span "Search" at bounding box center [537, 388] width 189 height 19
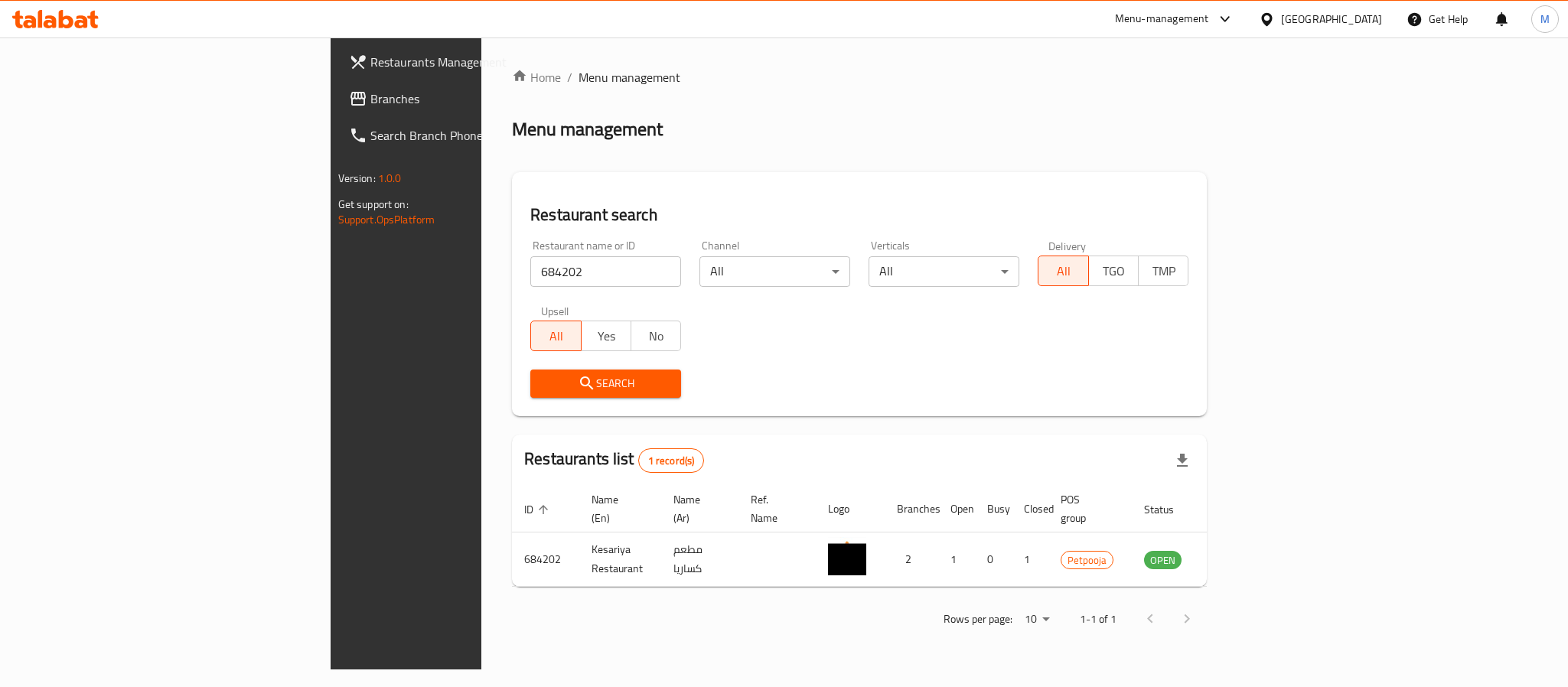
click at [1327, 19] on div "[GEOGRAPHIC_DATA]" at bounding box center [1331, 18] width 101 height 16
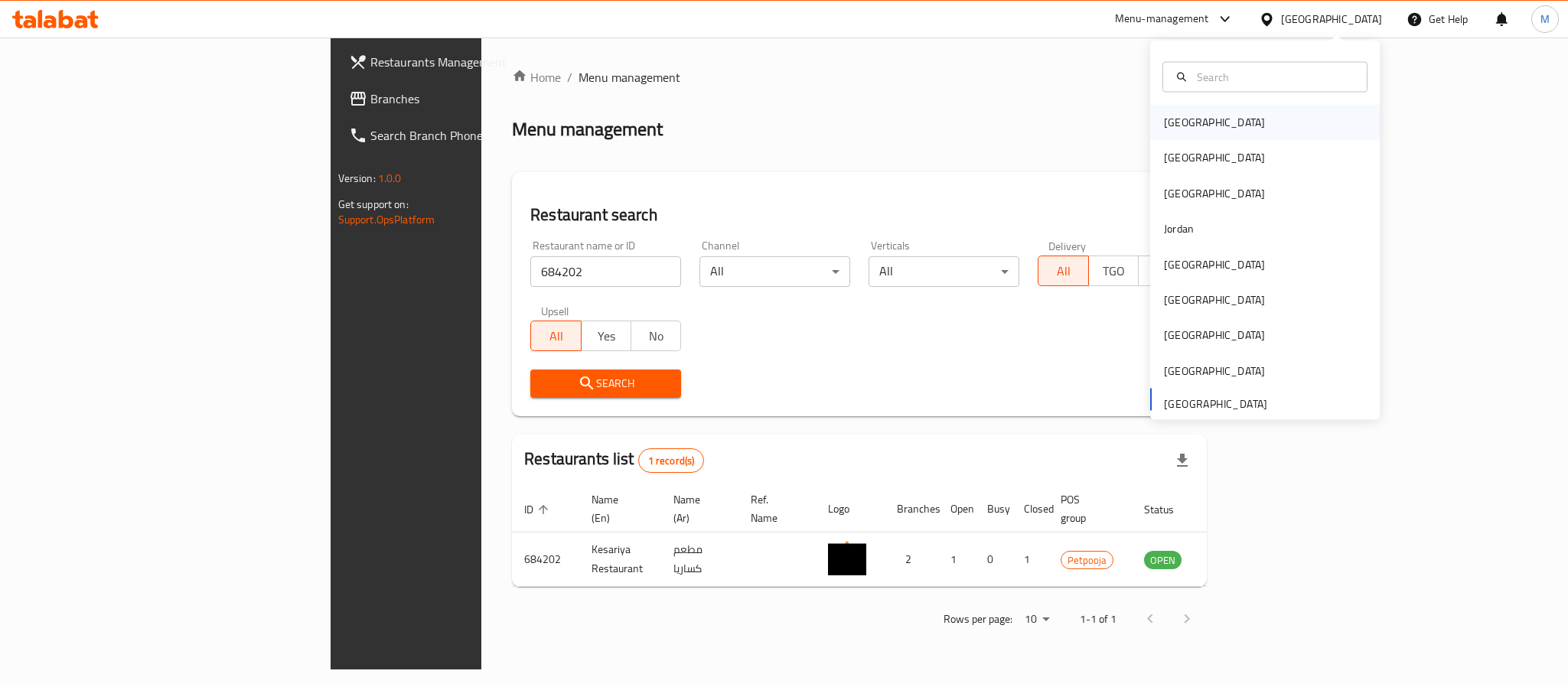
click at [1205, 116] on div "[GEOGRAPHIC_DATA]" at bounding box center [1264, 122] width 229 height 35
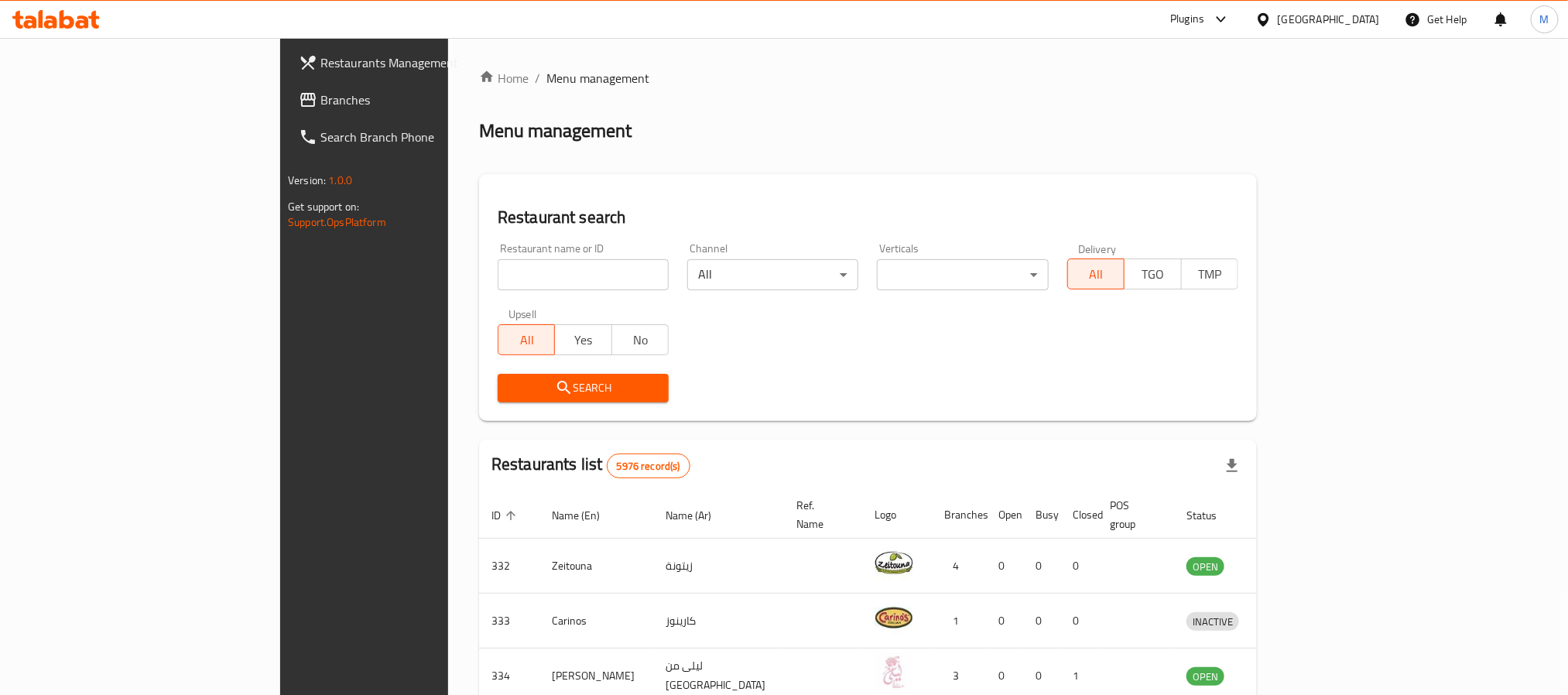
click at [320, 96] on span "Branches" at bounding box center [425, 99] width 209 height 18
